Goal: Task Accomplishment & Management: Complete application form

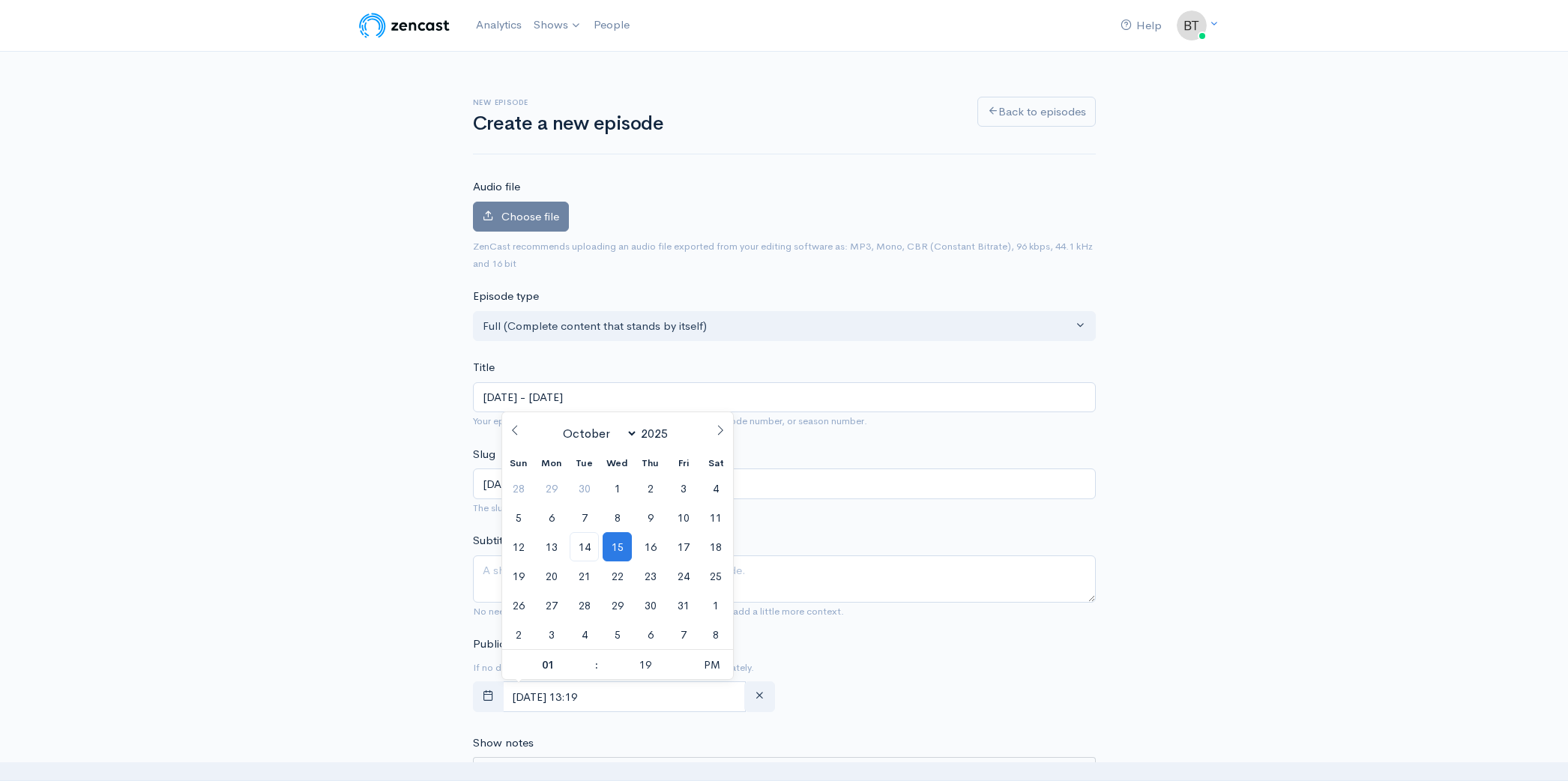
select select "9"
click at [1174, 280] on div "New episode Create a new episode Back to episodes Audio file Choose file 0 ZenC…" at bounding box center [784, 794] width 855 height 1487
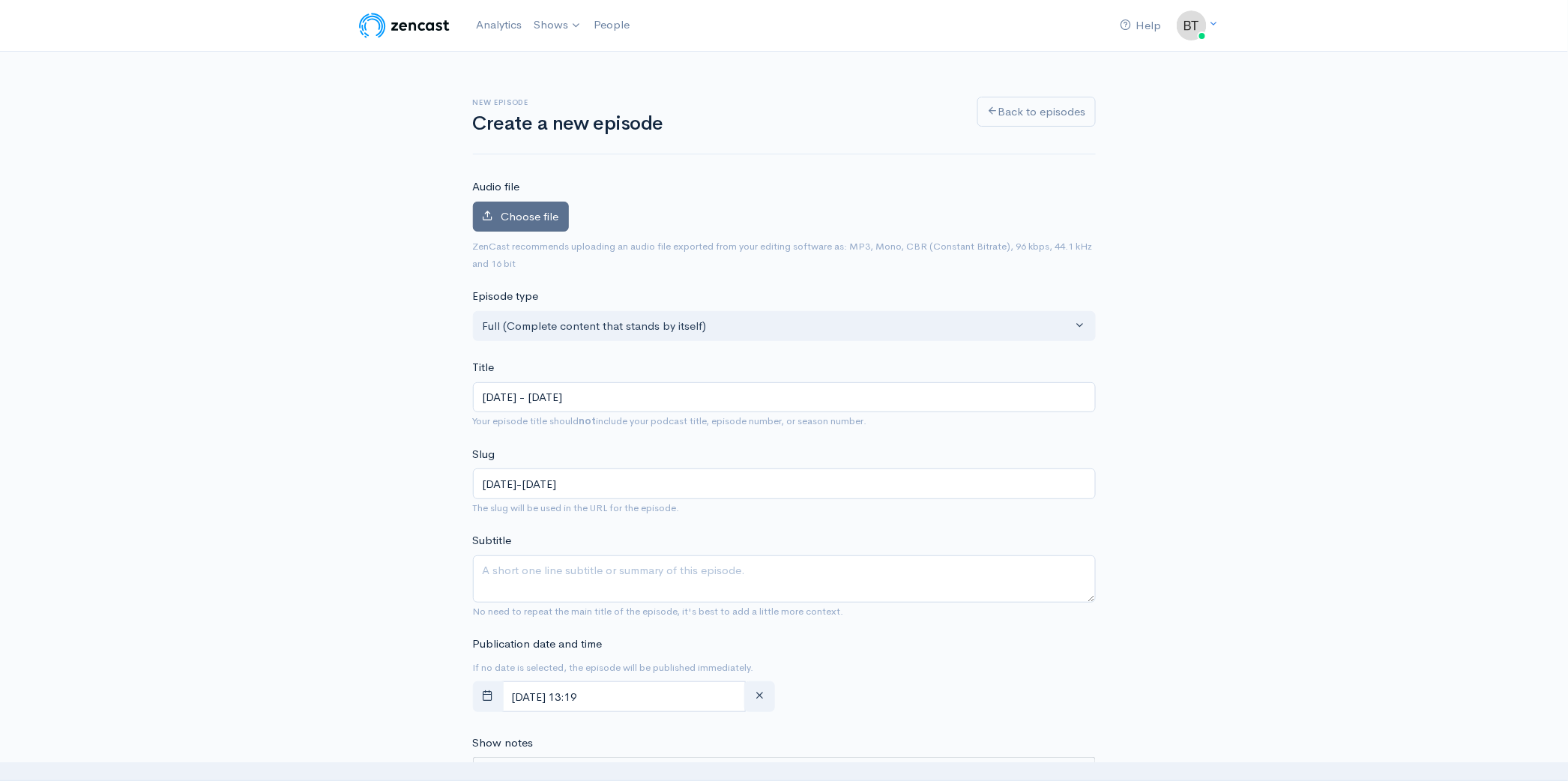
click at [534, 210] on span "Choose file" at bounding box center [530, 215] width 58 height 14
click at [0, 0] on input "Choose file" at bounding box center [0, 0] width 0 height 0
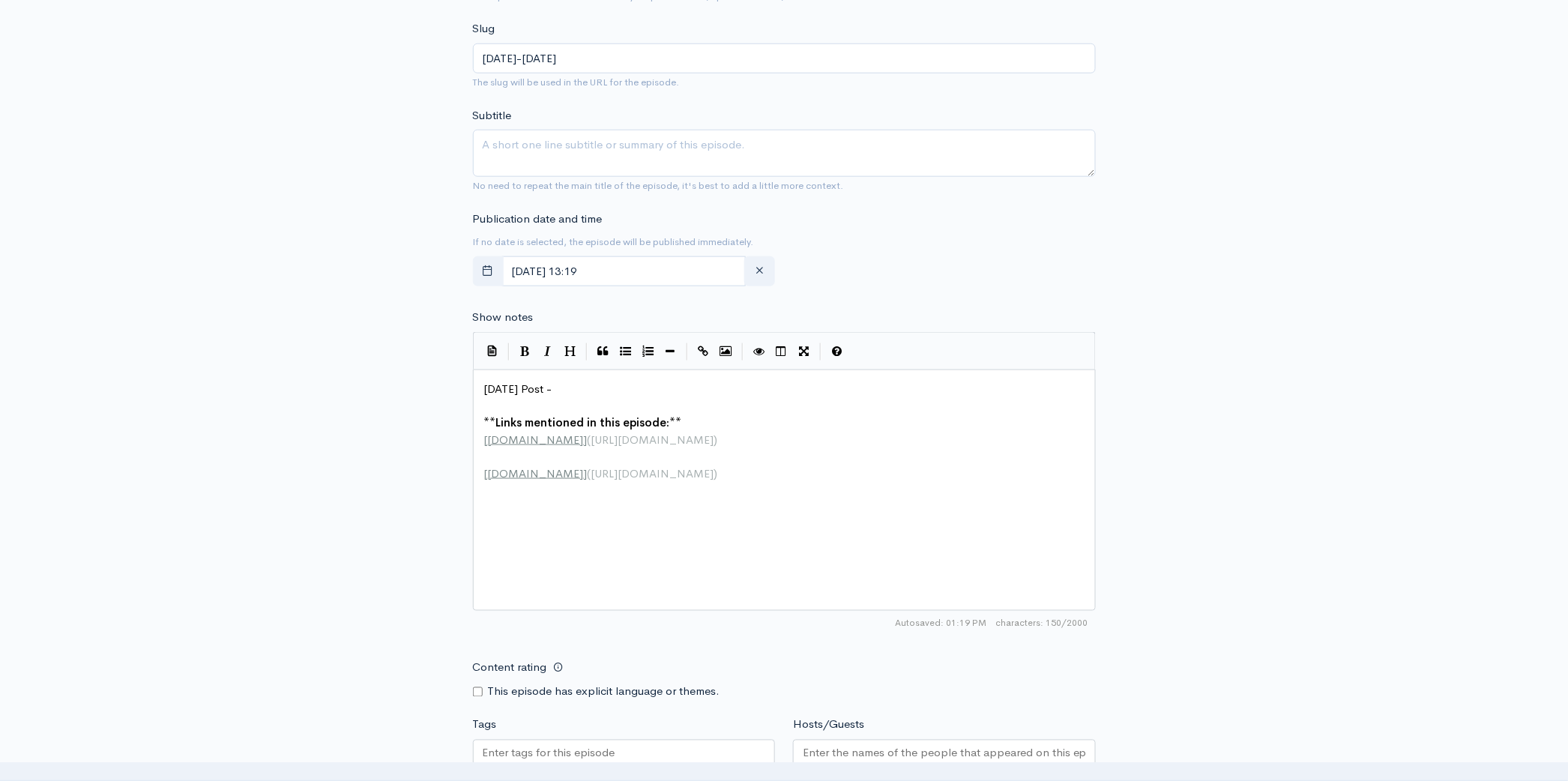
scroll to position [509, 0]
type textarea "Today's Post -"
drag, startPoint x: 564, startPoint y: 389, endPoint x: 417, endPoint y: 384, distance: 147.1
paste textarea
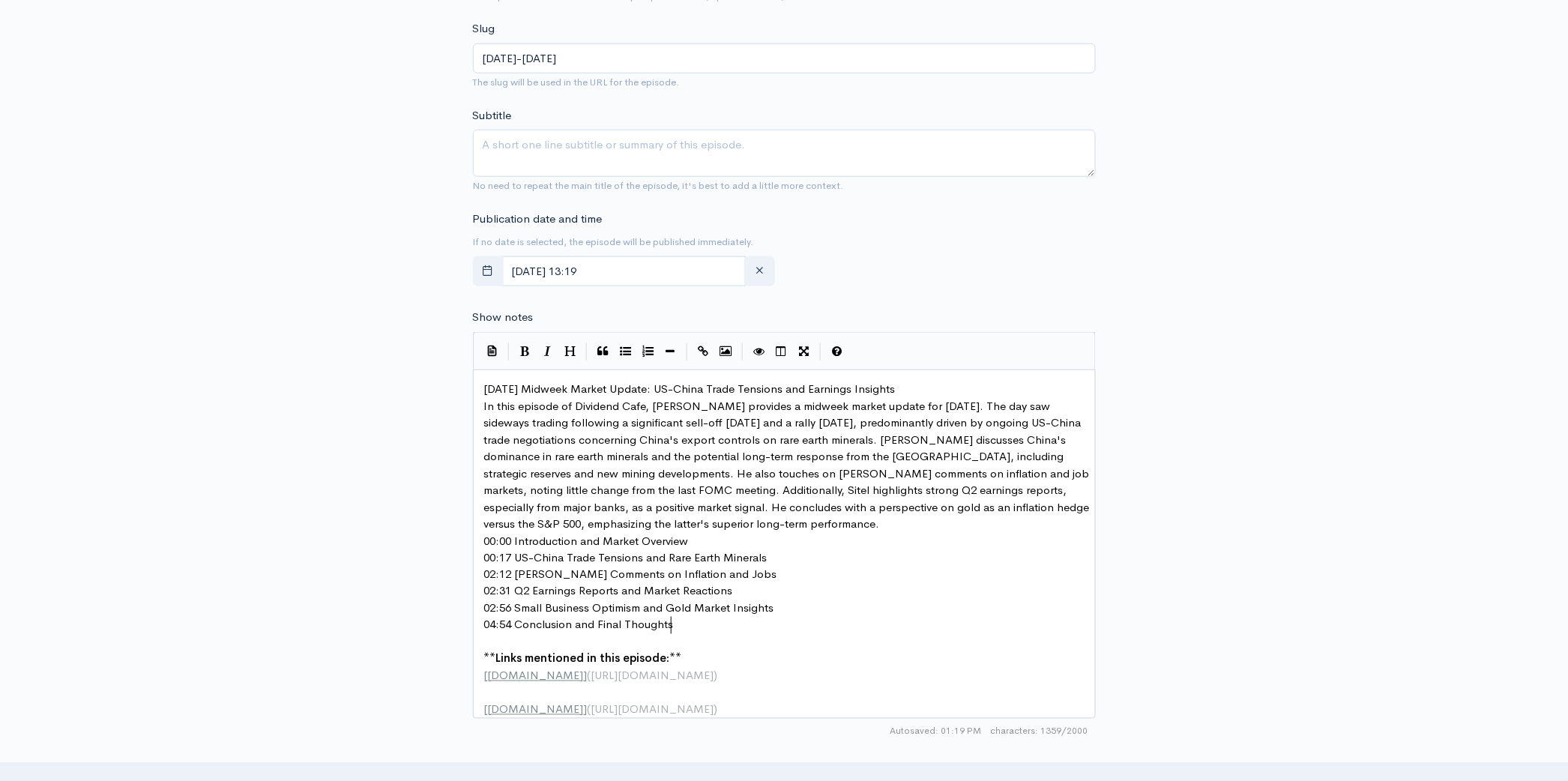
click at [922, 386] on pre "[DATE] Midweek Market Update: US-China Trade Tensions and Earnings Insights" at bounding box center [789, 389] width 617 height 17
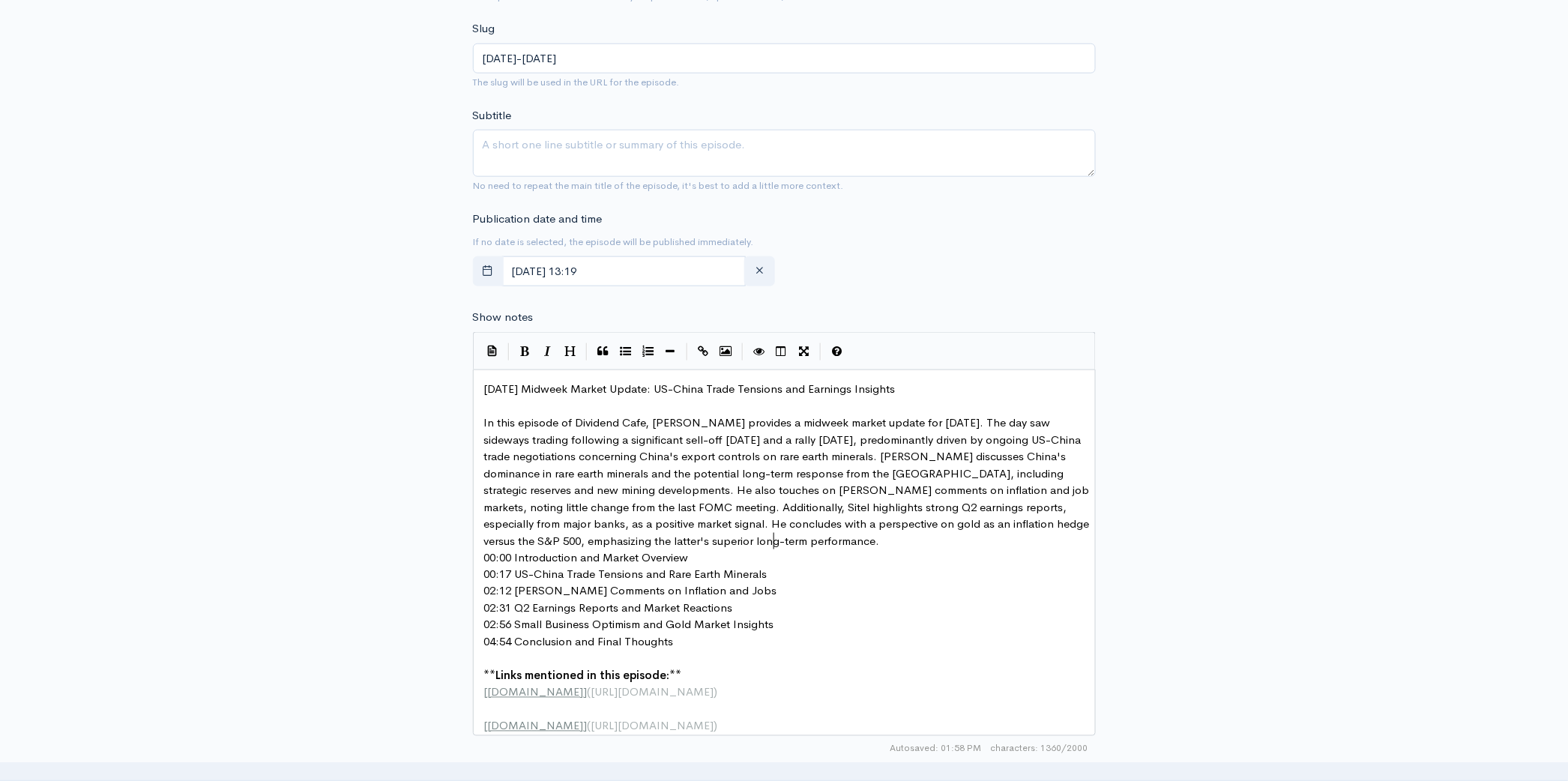
click at [803, 540] on pre "In this episode of Dividend Cafe, Brian Sitel provides a midweek market update …" at bounding box center [789, 481] width 617 height 135
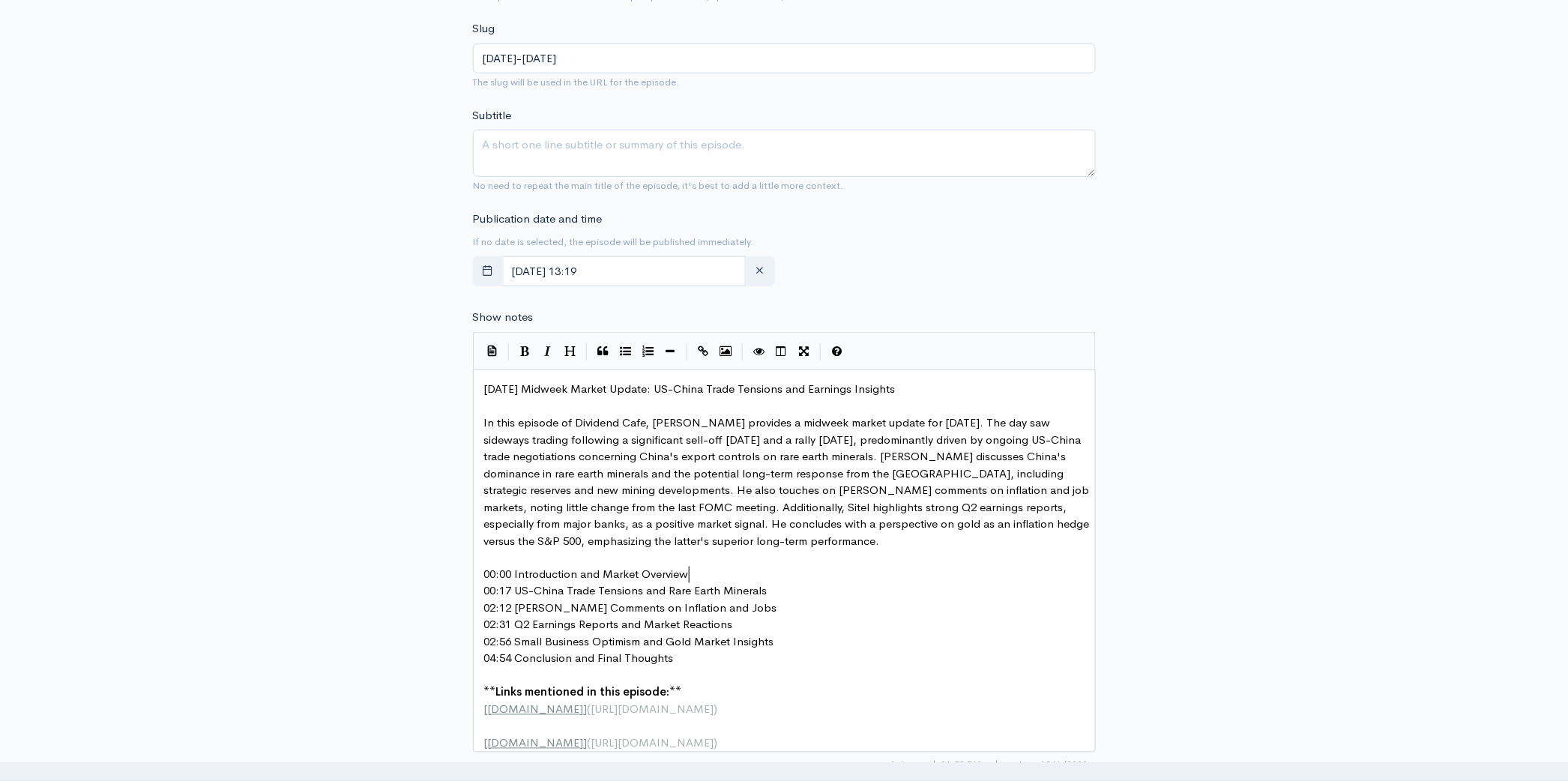
click at [708, 571] on pre "00:00 Introduction and Market Overview" at bounding box center [789, 575] width 617 height 17
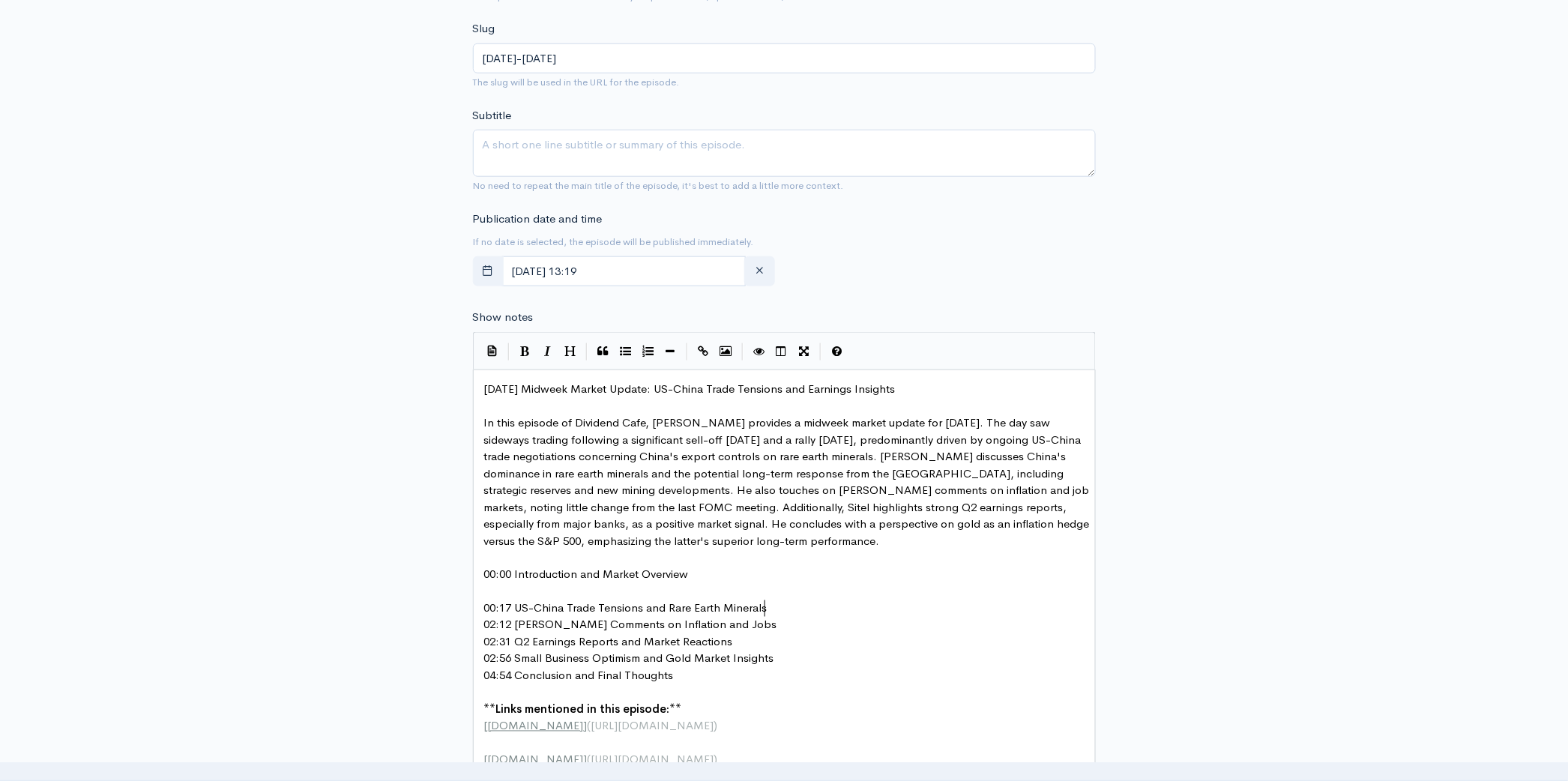
click at [776, 603] on pre "00:17 US-China Trade Tensions and Rare Earth Minerals" at bounding box center [789, 609] width 617 height 17
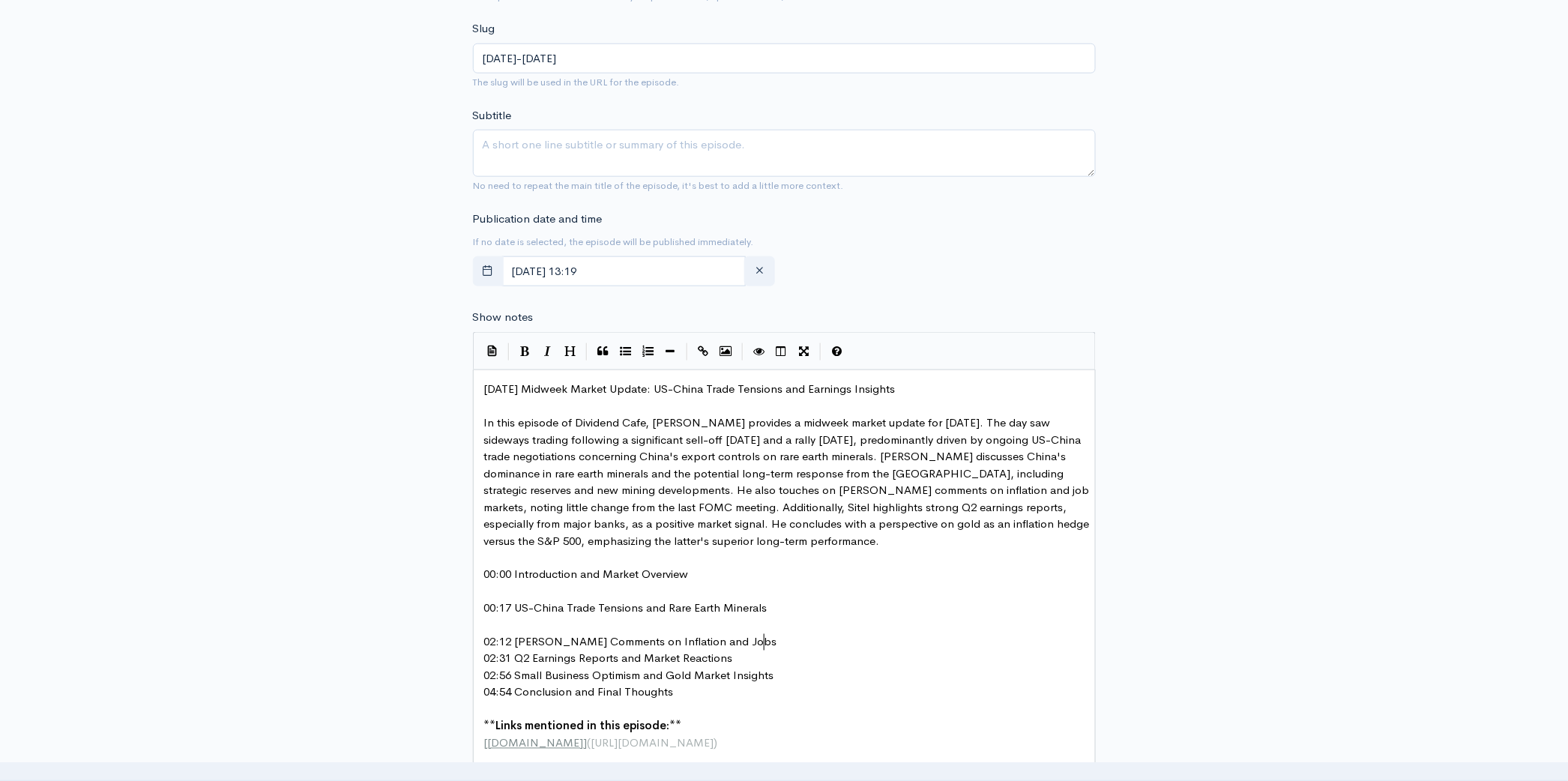
click at [768, 646] on pre "02:12 [PERSON_NAME] Comments on Inflation and Jobs" at bounding box center [789, 643] width 617 height 17
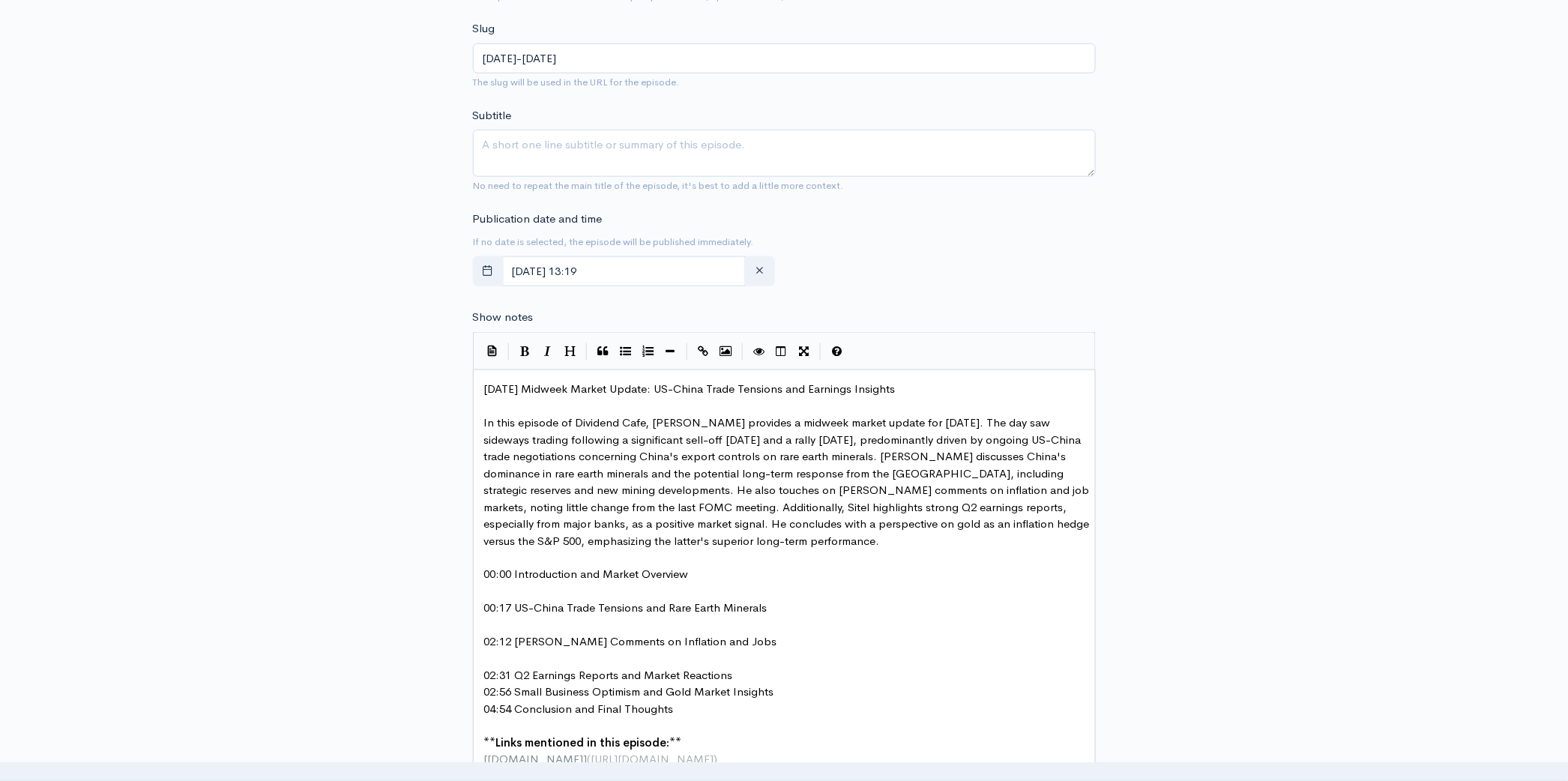
click at [741, 674] on pre "02:31 Q2 Earnings Reports and Market Reactions" at bounding box center [789, 676] width 617 height 17
click at [798, 711] on pre "02:56 Small Business Optimism and Gold Market Insights" at bounding box center [789, 710] width 617 height 17
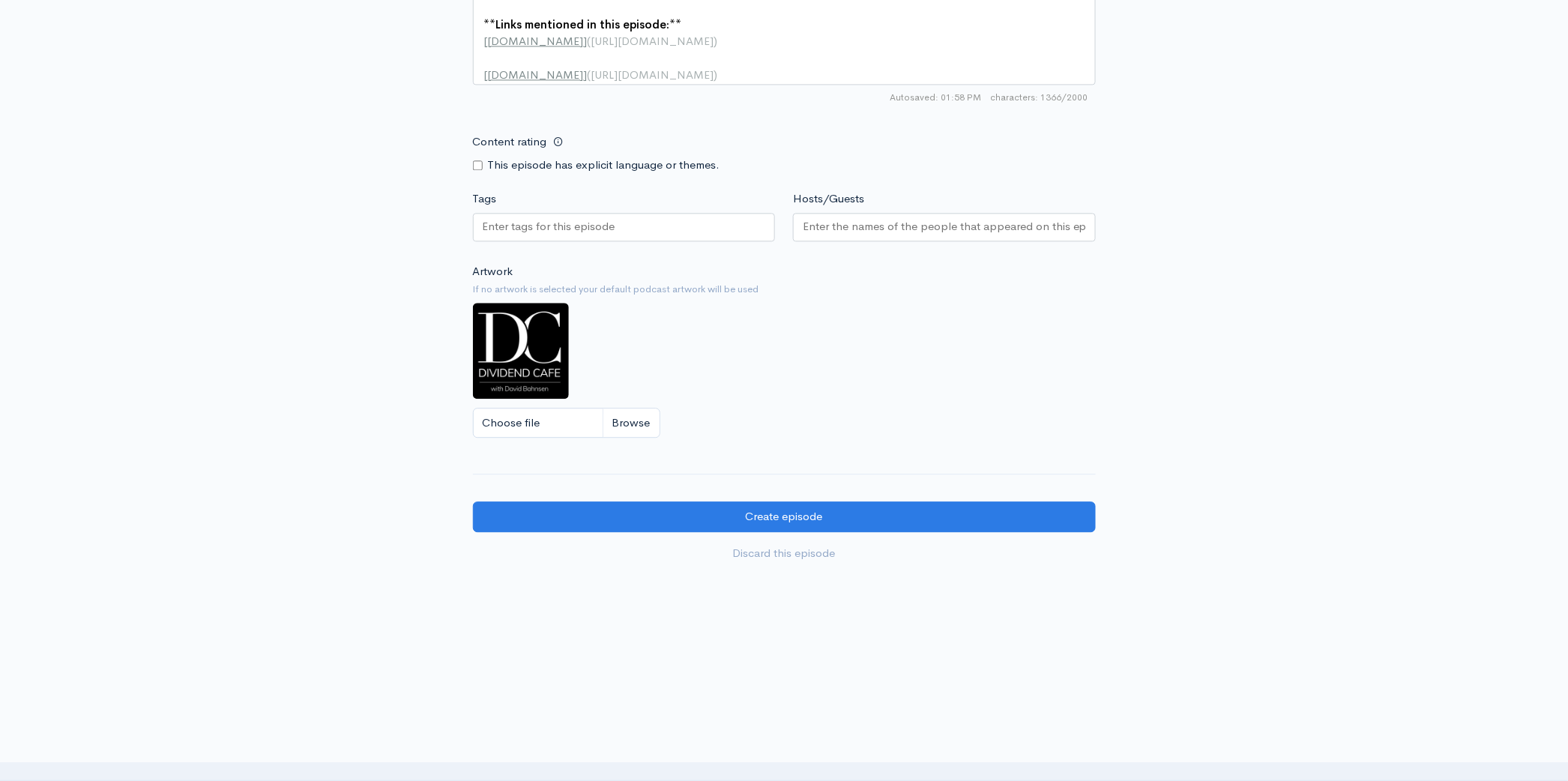
scroll to position [1263, 0]
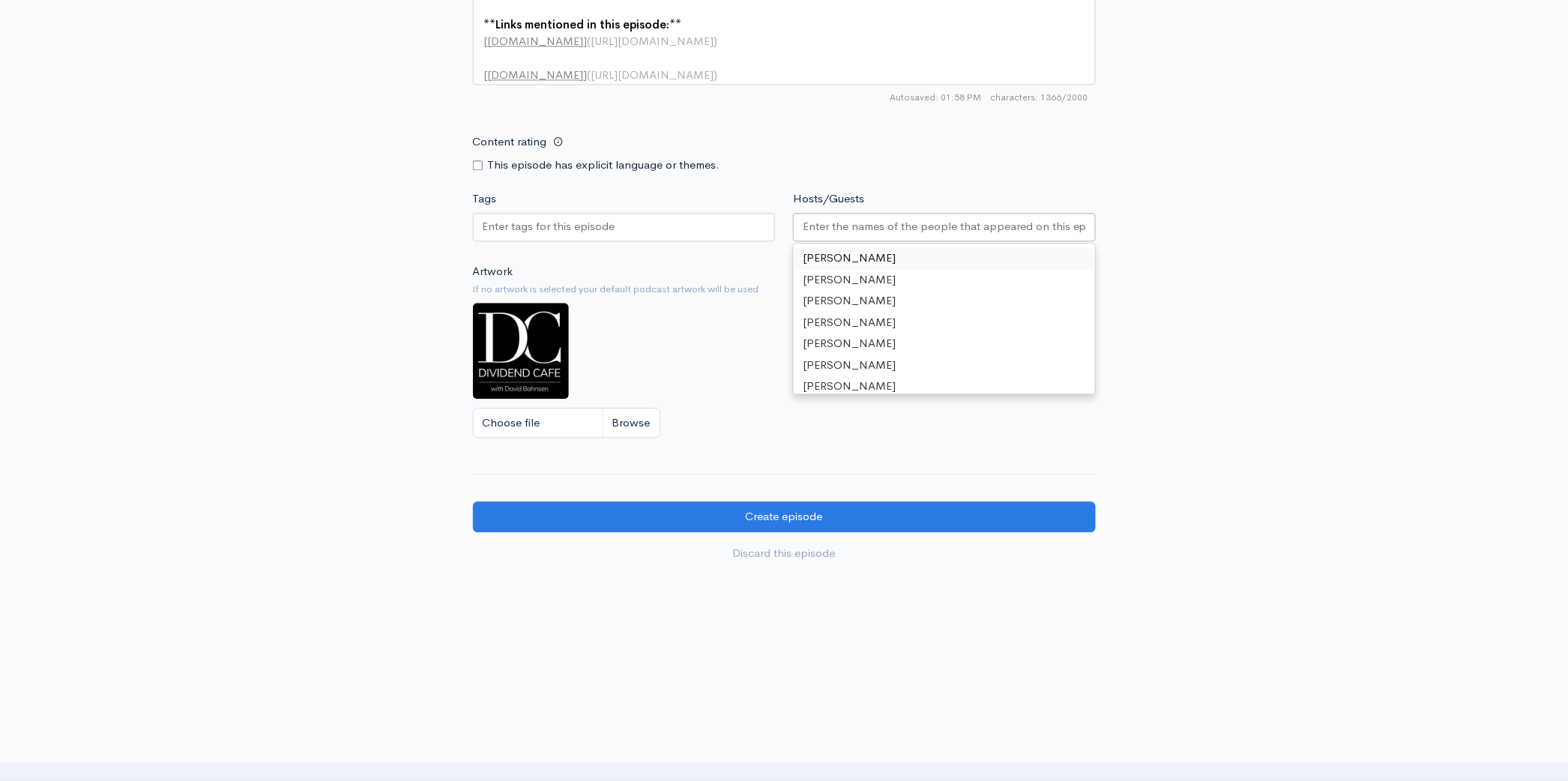
click at [899, 233] on input "Hosts/Guests" at bounding box center [944, 226] width 283 height 17
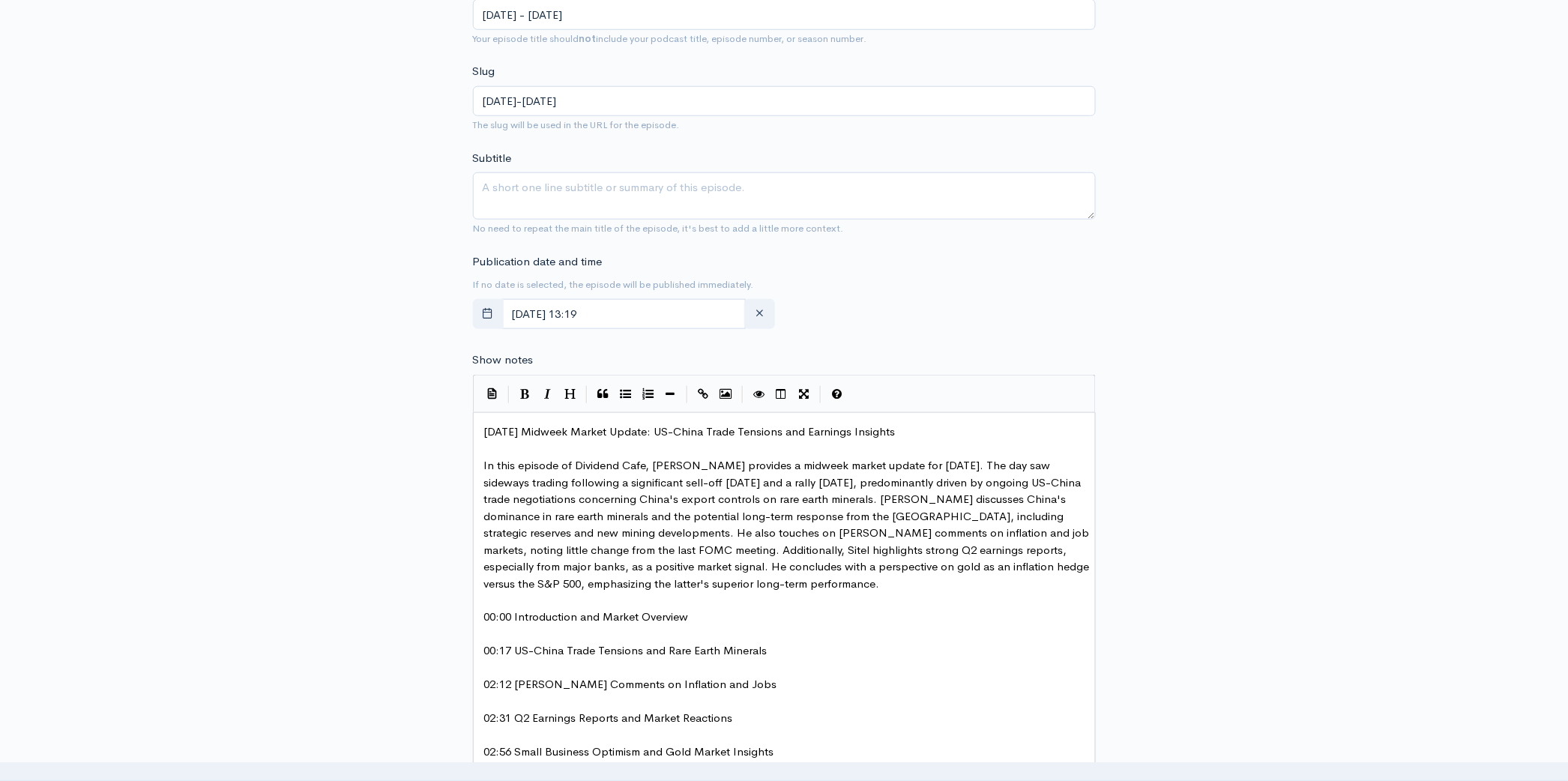
scroll to position [475, 0]
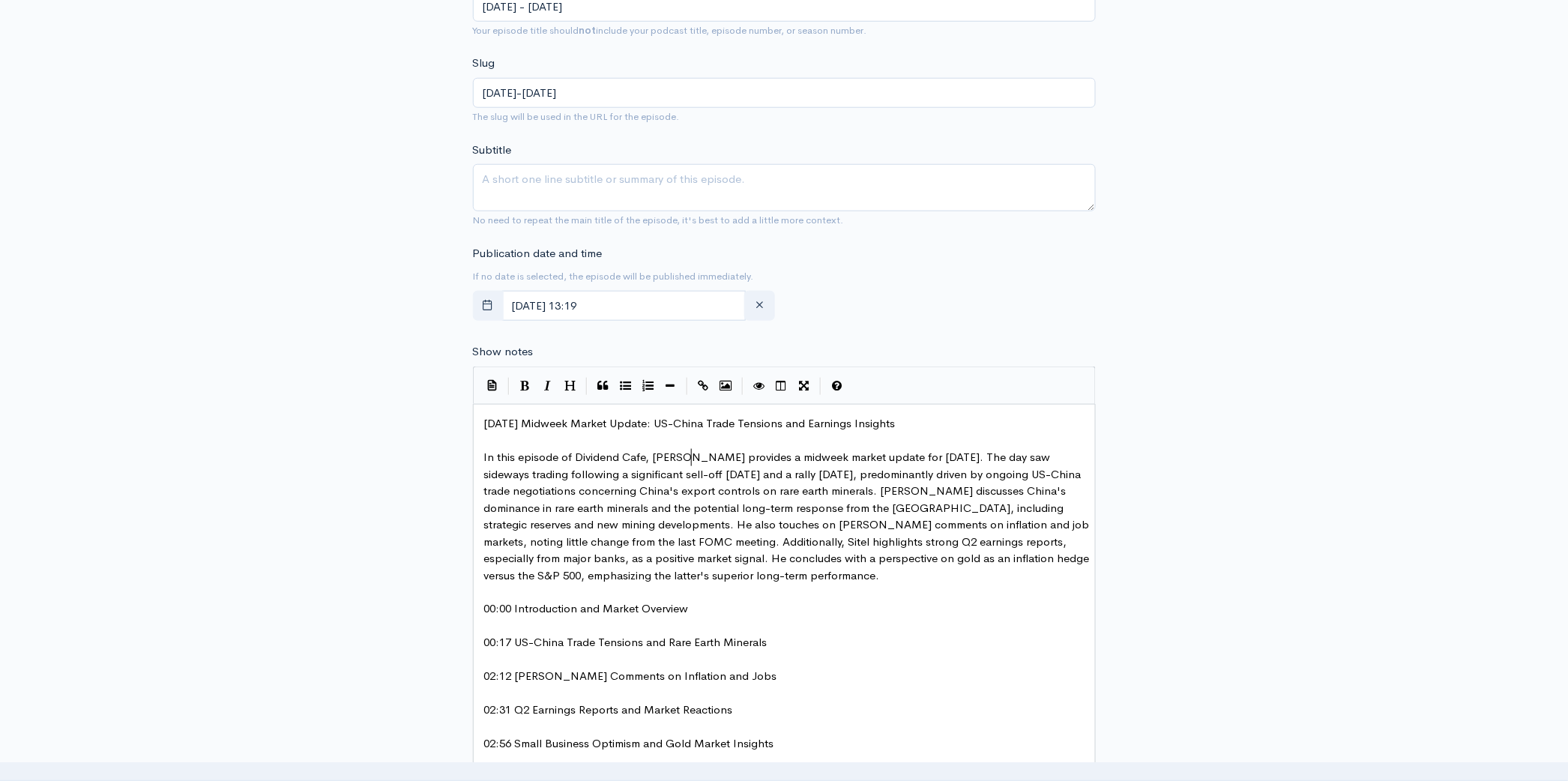
click at [691, 458] on span "In this episode of Dividend Cafe, Brian Sitel provides a midweek market update …" at bounding box center [789, 516] width 609 height 133
type textarea "zy"
drag, startPoint x: 950, startPoint y: 491, endPoint x: 928, endPoint y: 493, distance: 22.1
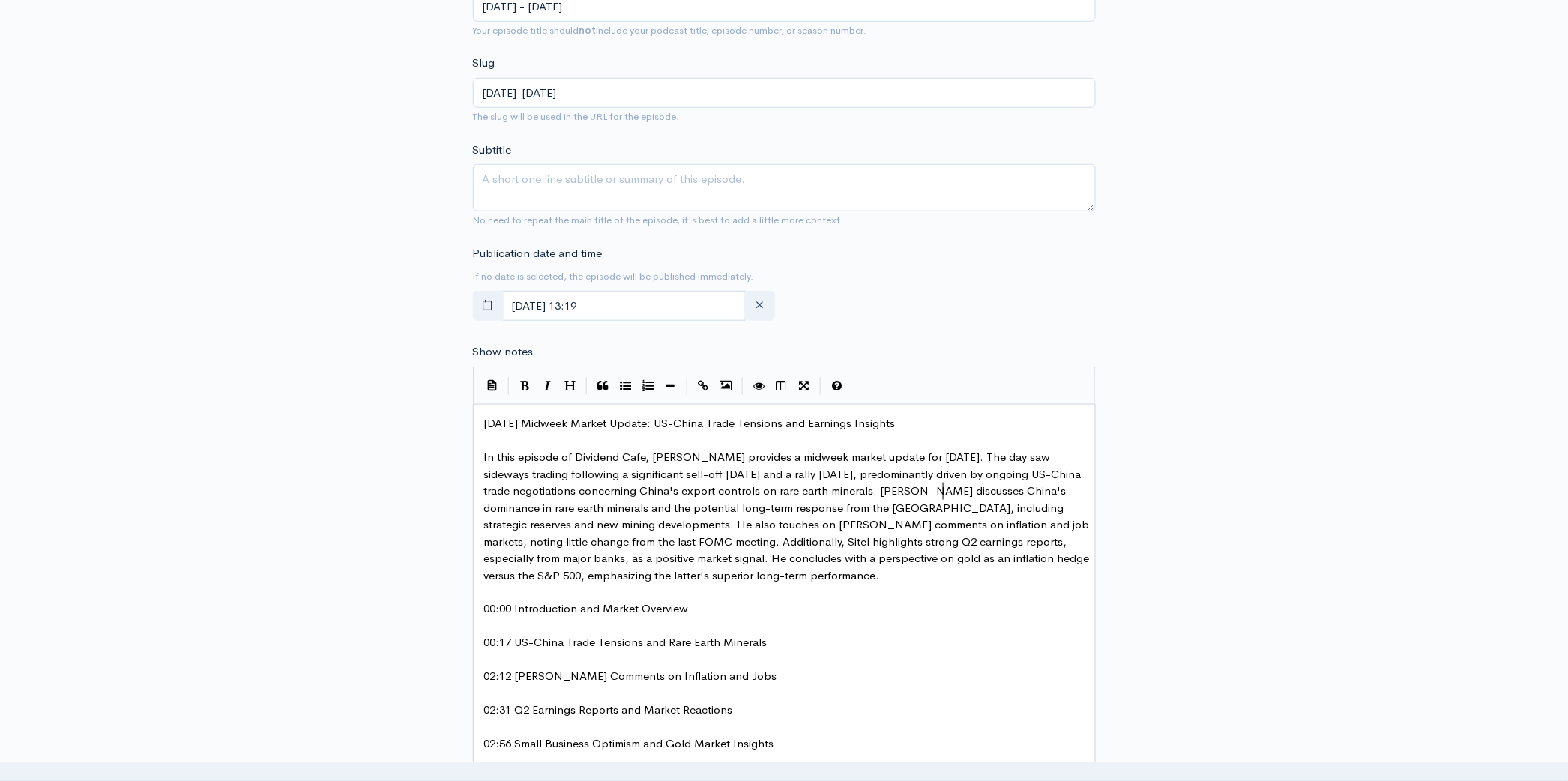
type textarea "Brian"
drag, startPoint x: 764, startPoint y: 542, endPoint x: 731, endPoint y: 547, distance: 33.4
type textarea "Brian"
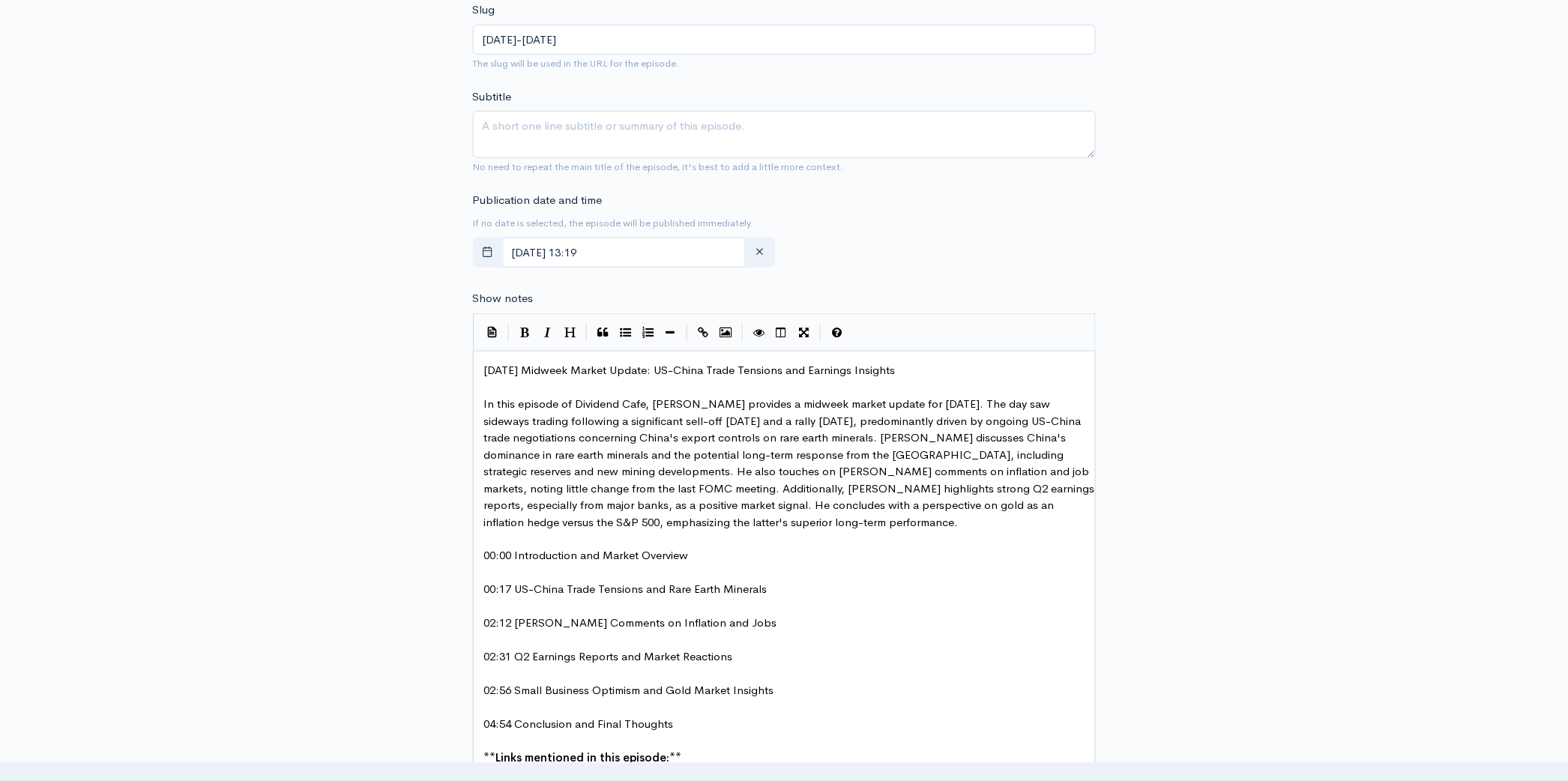
scroll to position [484, 0]
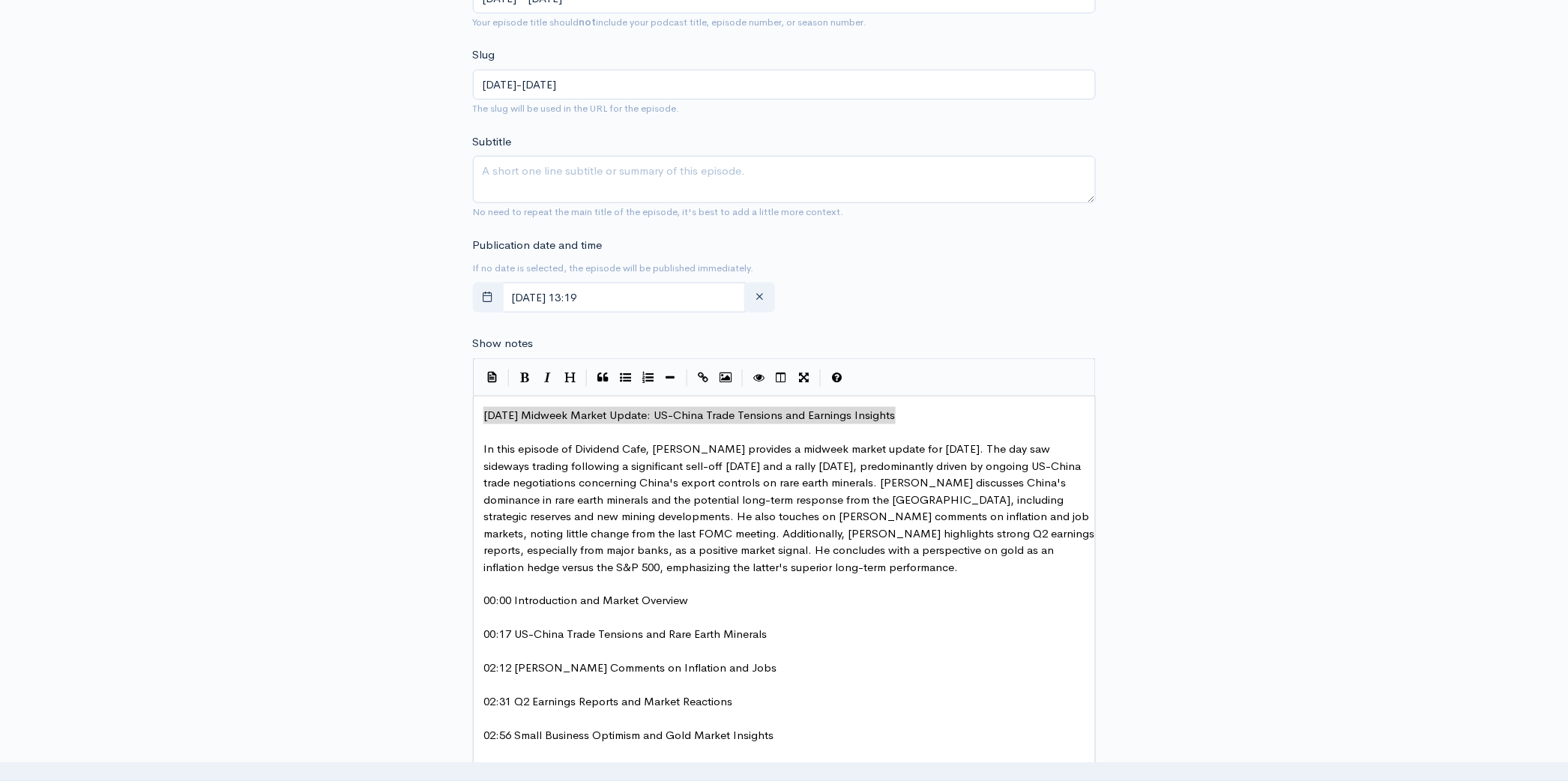
drag, startPoint x: 924, startPoint y: 412, endPoint x: 404, endPoint y: 412, distance: 520.0
type textarea "[DATE] Midweek Market Update: US-China Trade Tensions and Earnings Insights"
click at [584, 186] on textarea "Subtitle" at bounding box center [784, 179] width 623 height 47
paste textarea "[DATE] Midweek Market Update: US-China Trade Tensions and Earnings Insights"
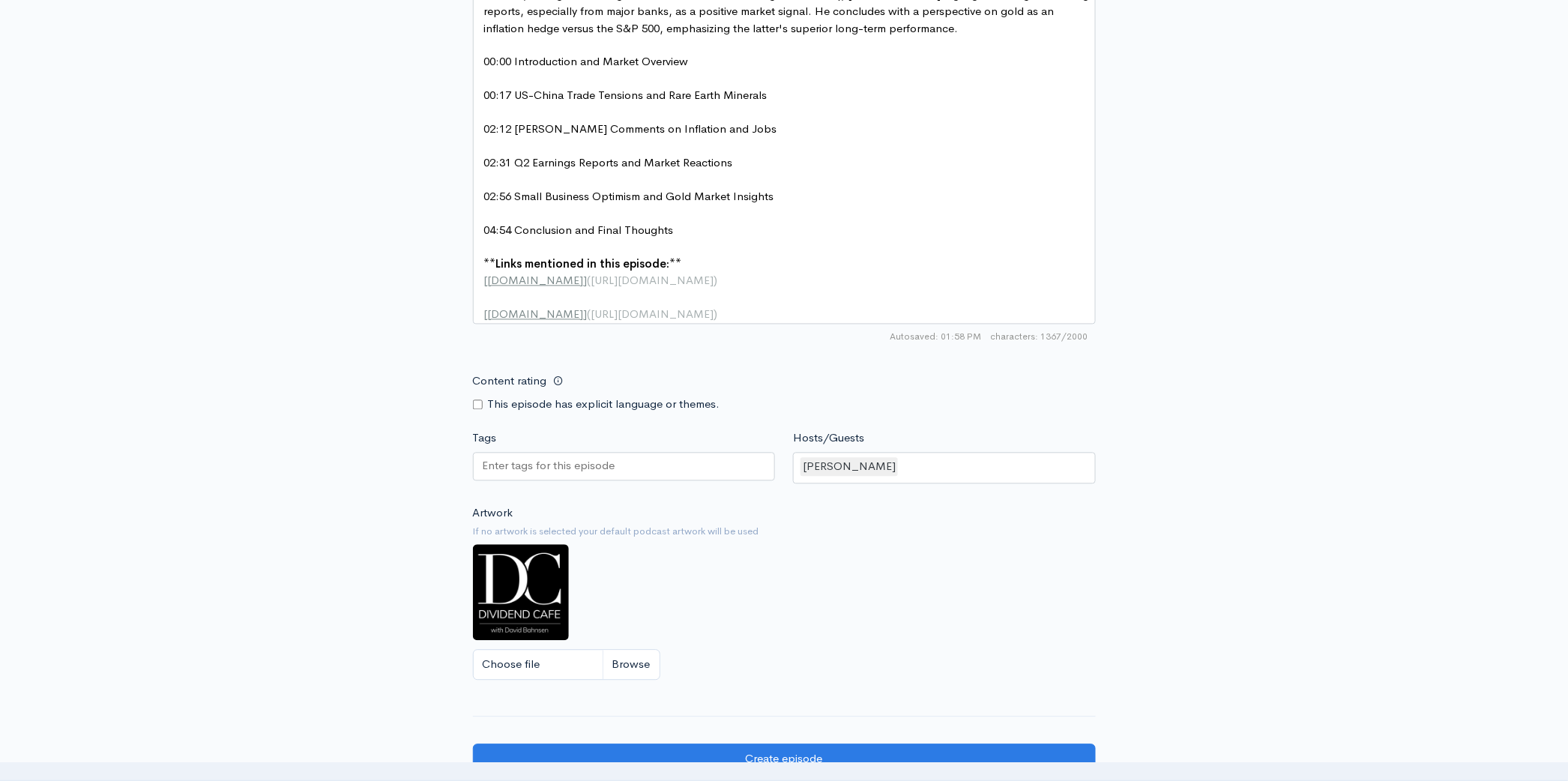
scroll to position [1273, 0]
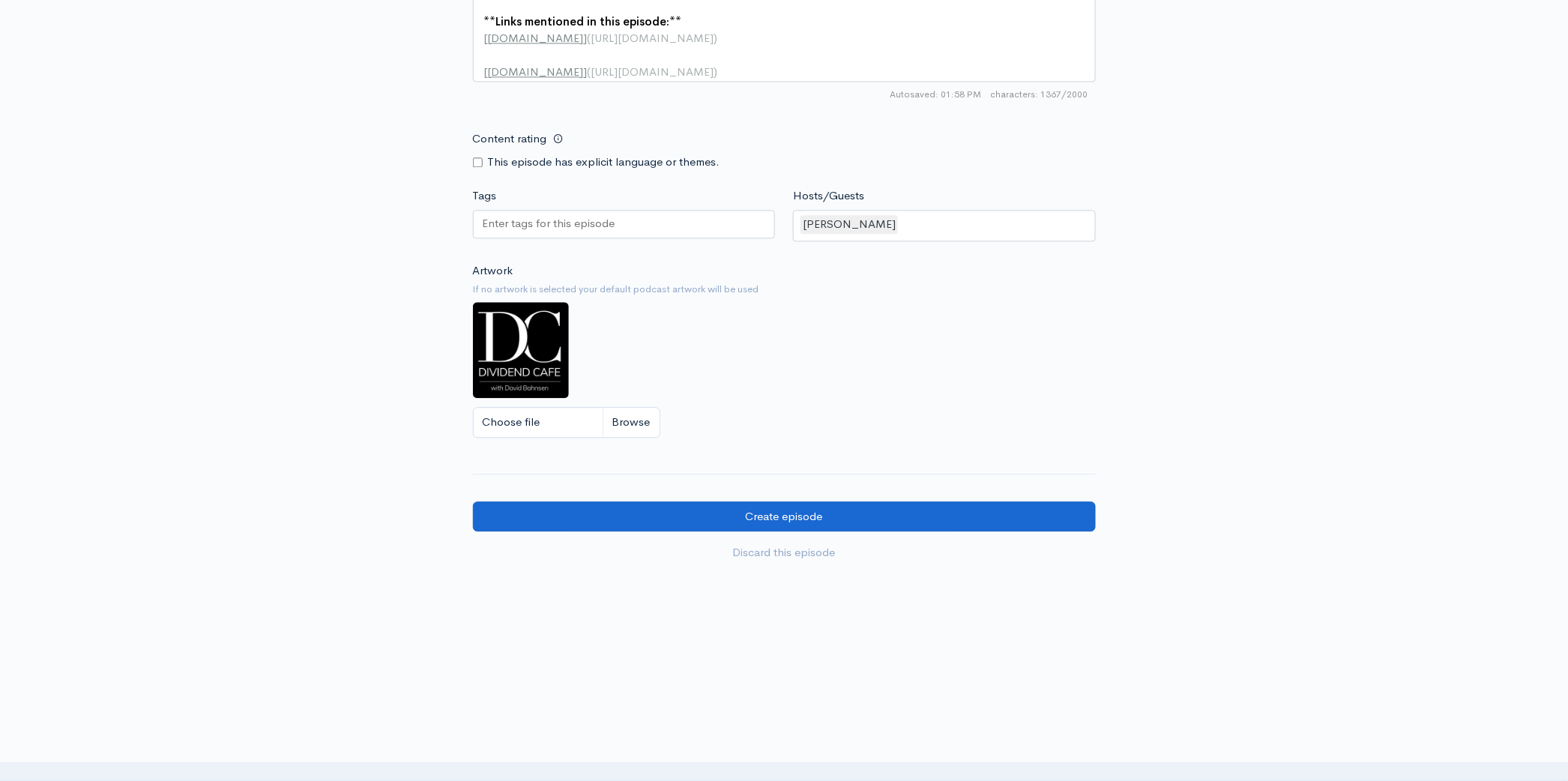
type textarea "[DATE] Midweek Market Update: US-China Trade Tensions and Earnings Insights"
click at [890, 518] on input "Create episode" at bounding box center [784, 516] width 623 height 31
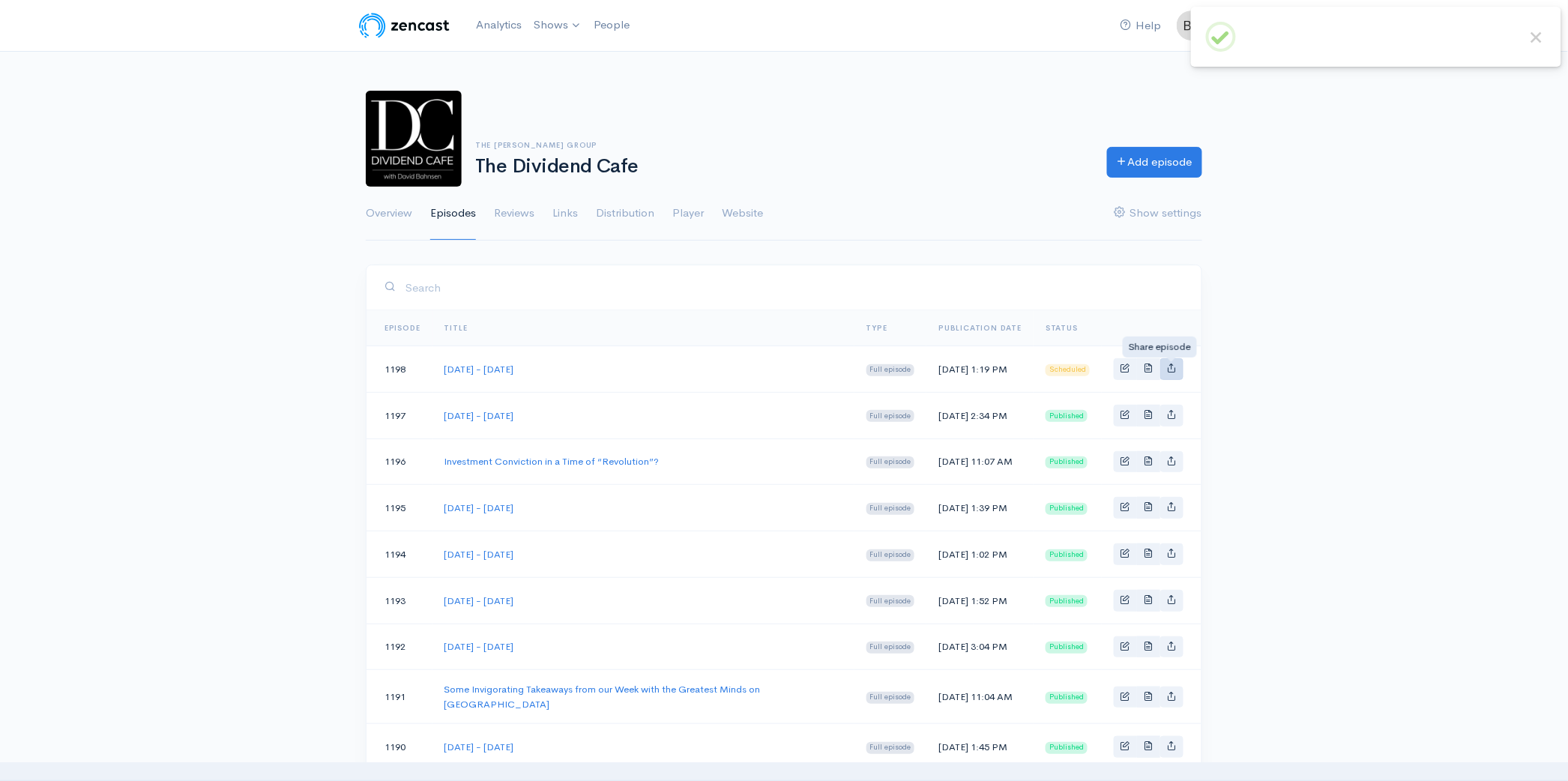
click at [1178, 376] on link "Basic example" at bounding box center [1172, 369] width 23 height 22
type input "https://podcast.dividendcafe.com/episodes/tuesday-october-14-2025"
type input "https://dts.podtrac.com/redirect.mp3/media.zencast.fm/the-dividend-cafe-1/990ec…"
type input "<iframe src='https://share.zencast.fm/embed/episode/990ec17c-2e80-4742-b154-784…"
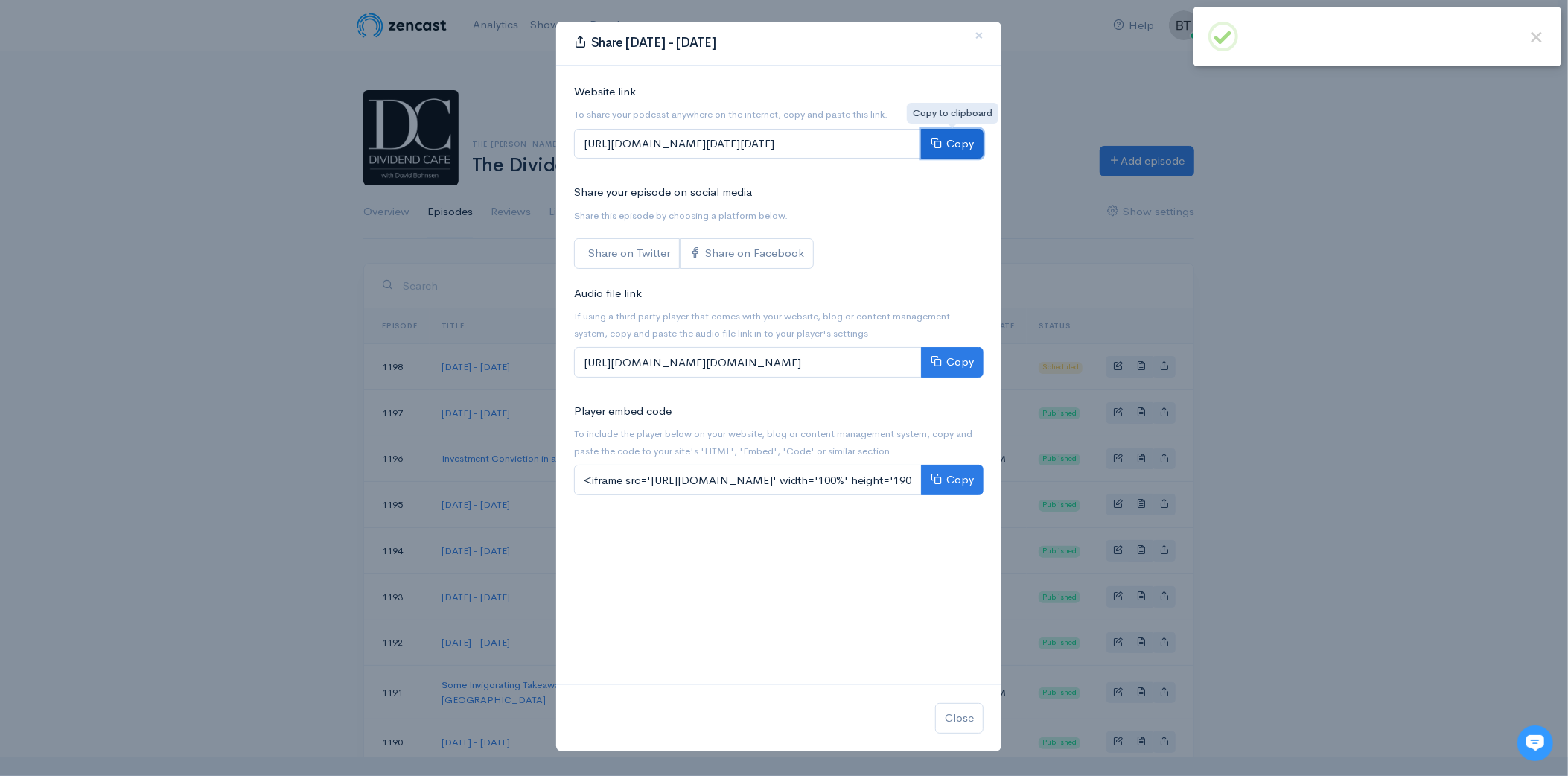
click at [954, 142] on button "Copy" at bounding box center [952, 144] width 63 height 30
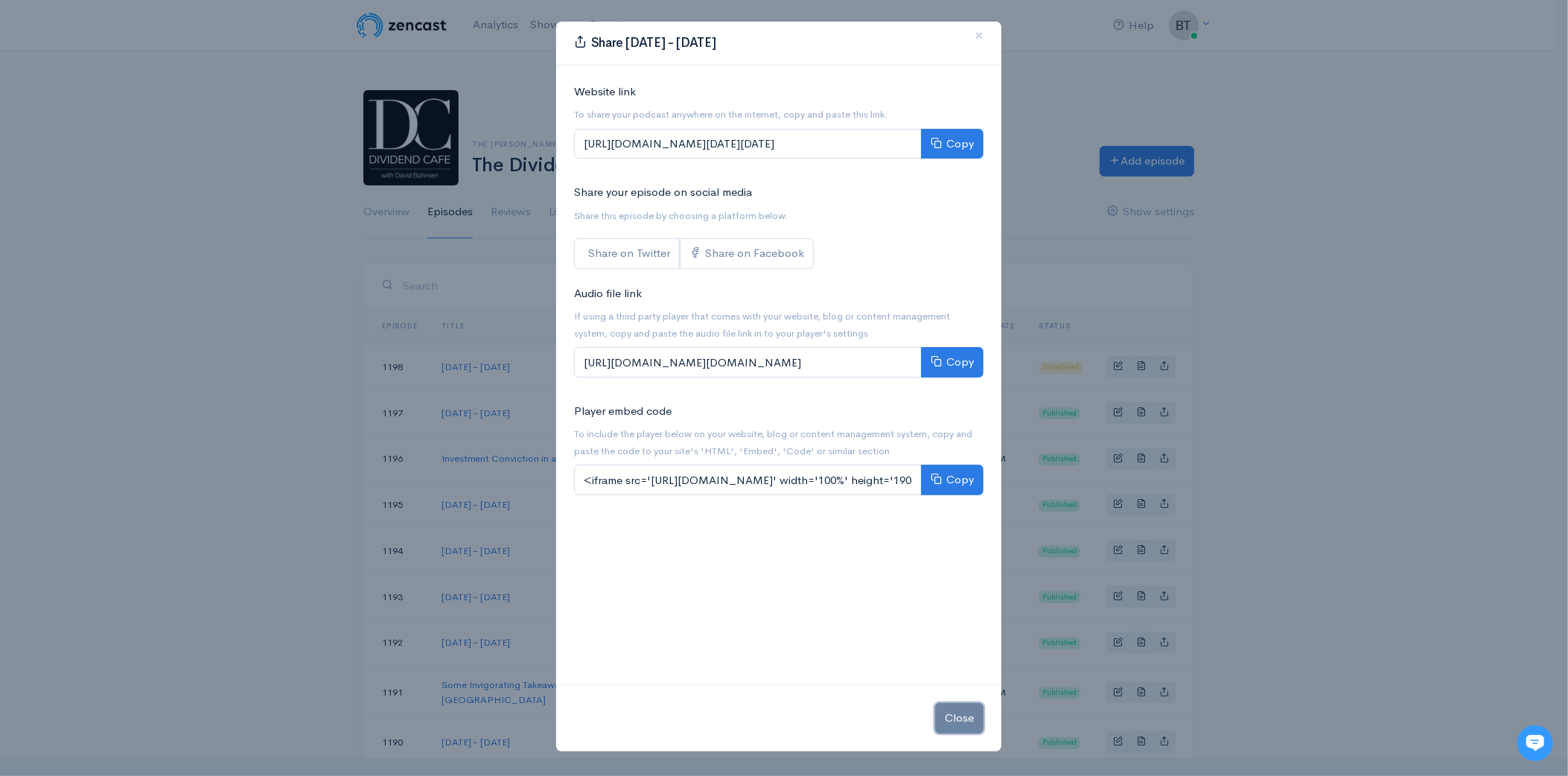
click at [968, 726] on button "Close" at bounding box center [959, 718] width 49 height 30
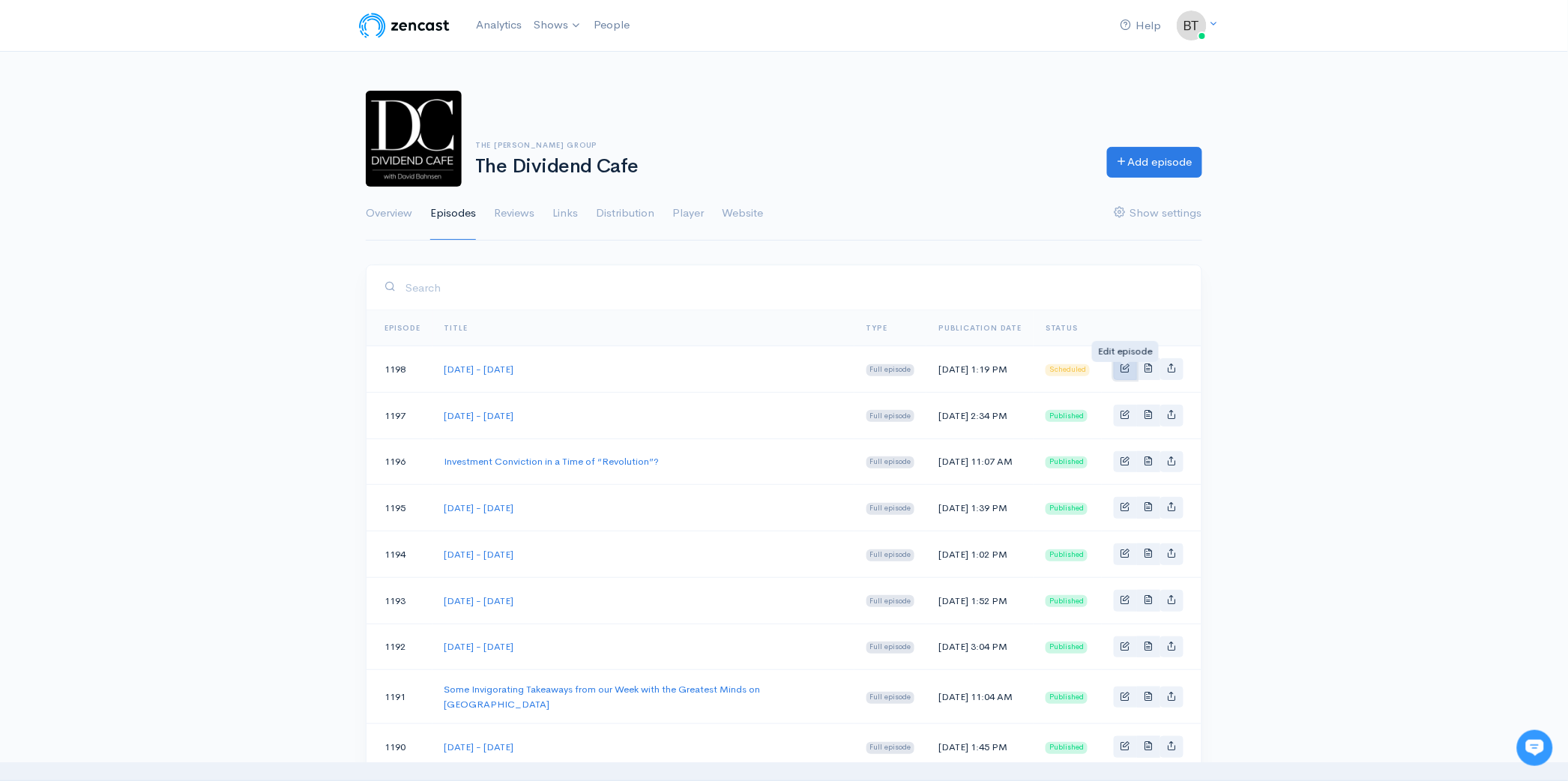
click at [1127, 373] on span "Basic example" at bounding box center [1126, 368] width 10 height 10
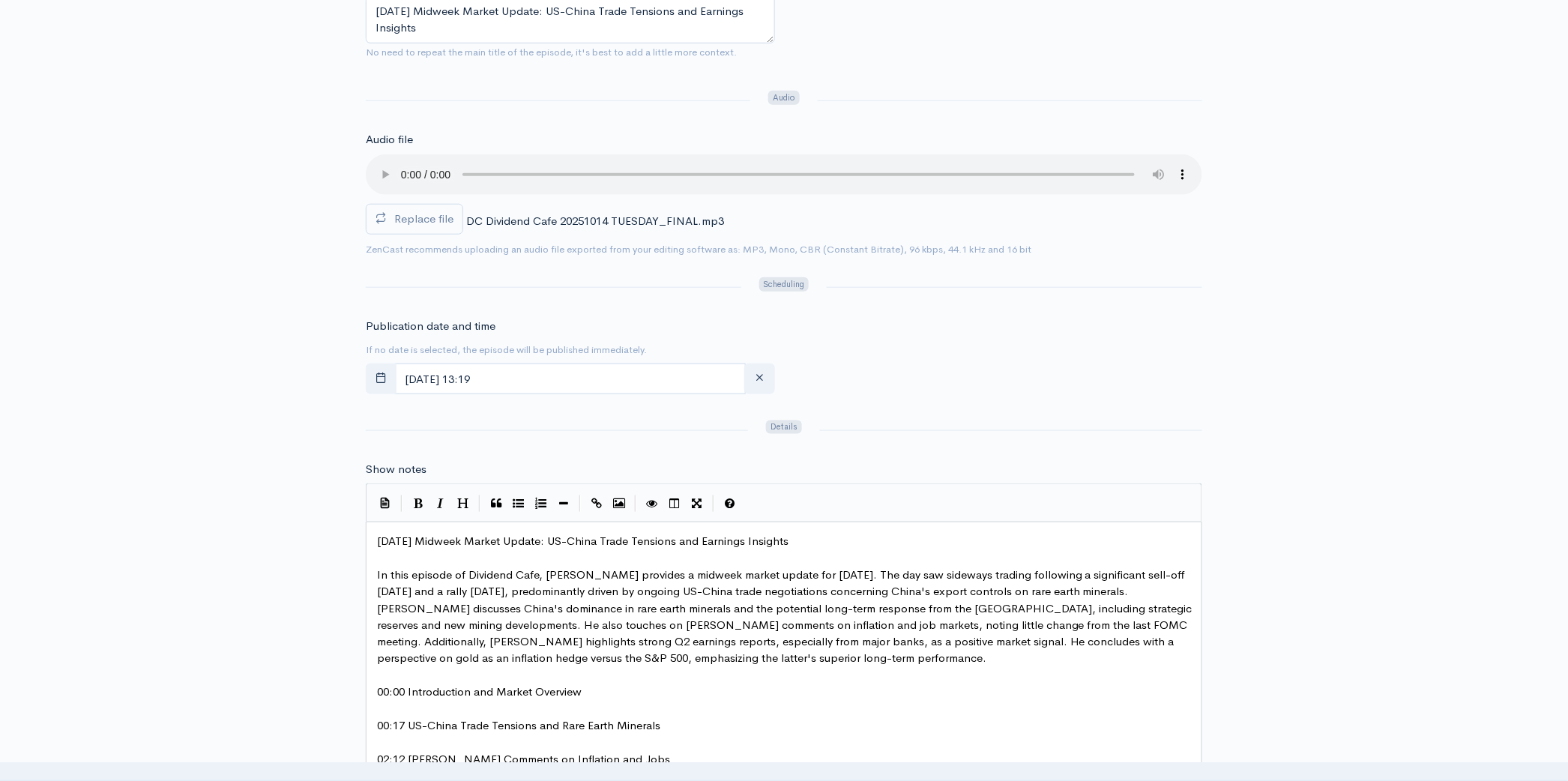
scroll to position [648, 0]
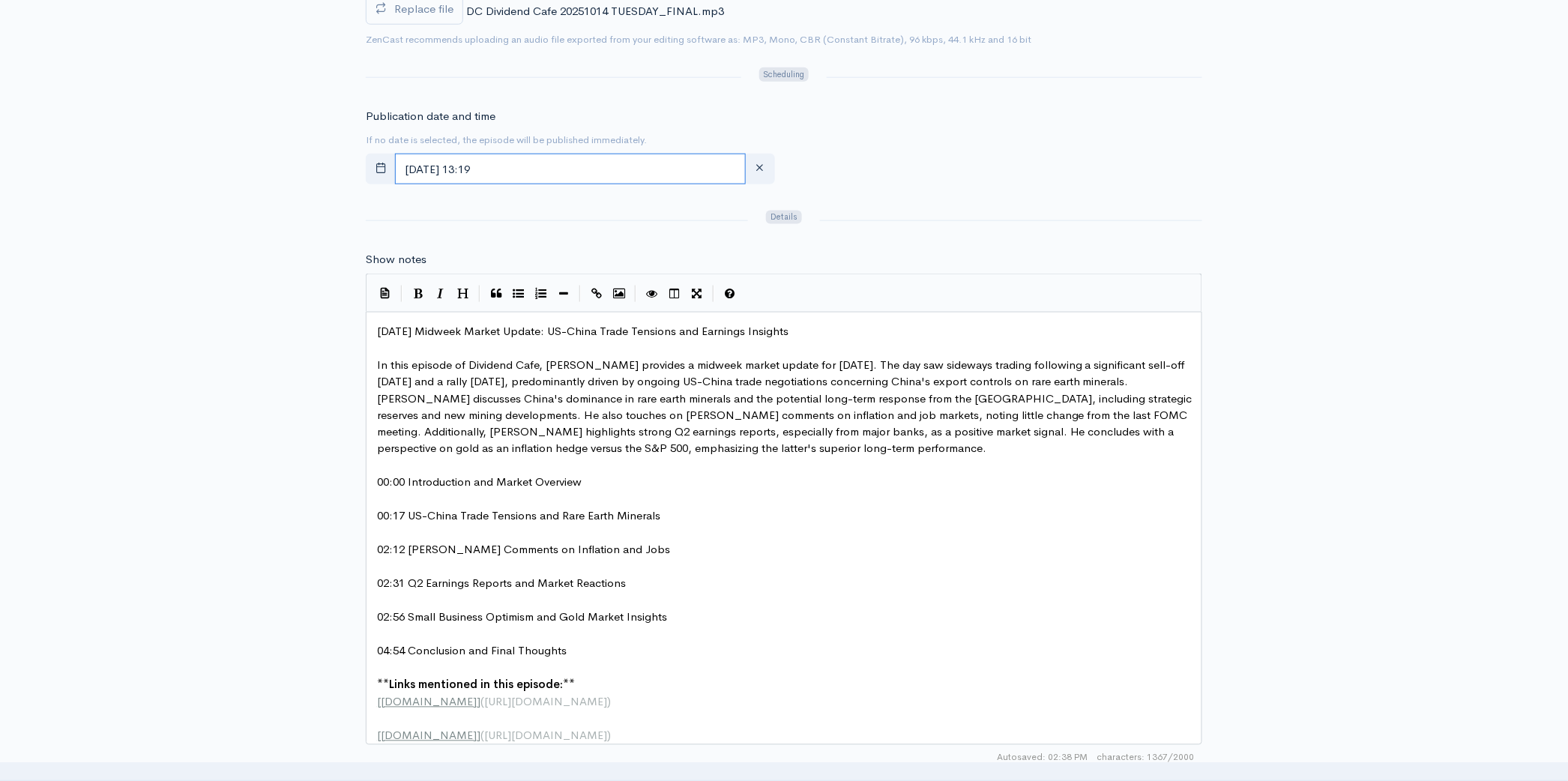
click at [592, 176] on input "[DATE] 13:19" at bounding box center [571, 169] width 351 height 31
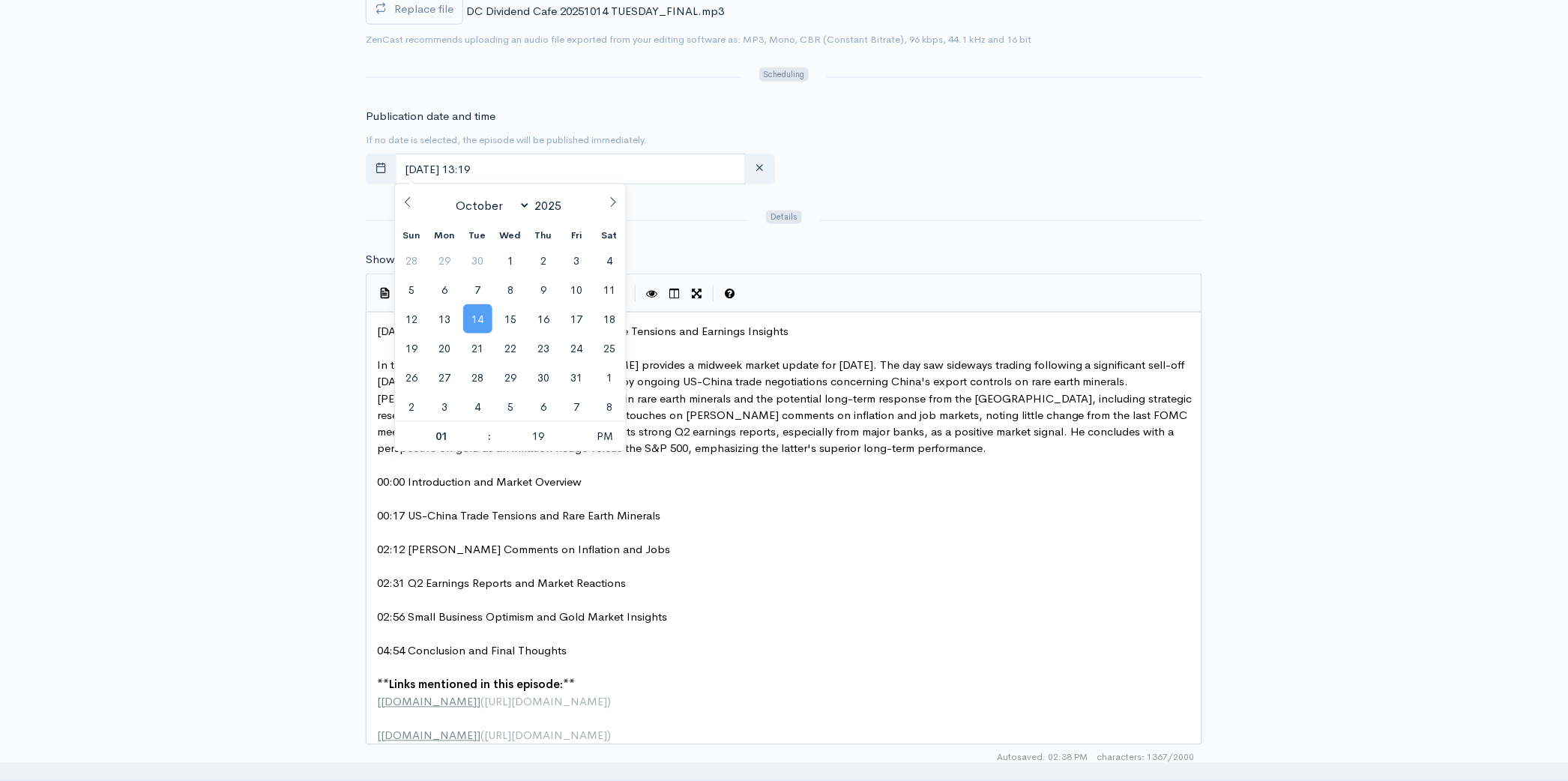
click at [483, 319] on span "14" at bounding box center [477, 318] width 29 height 29
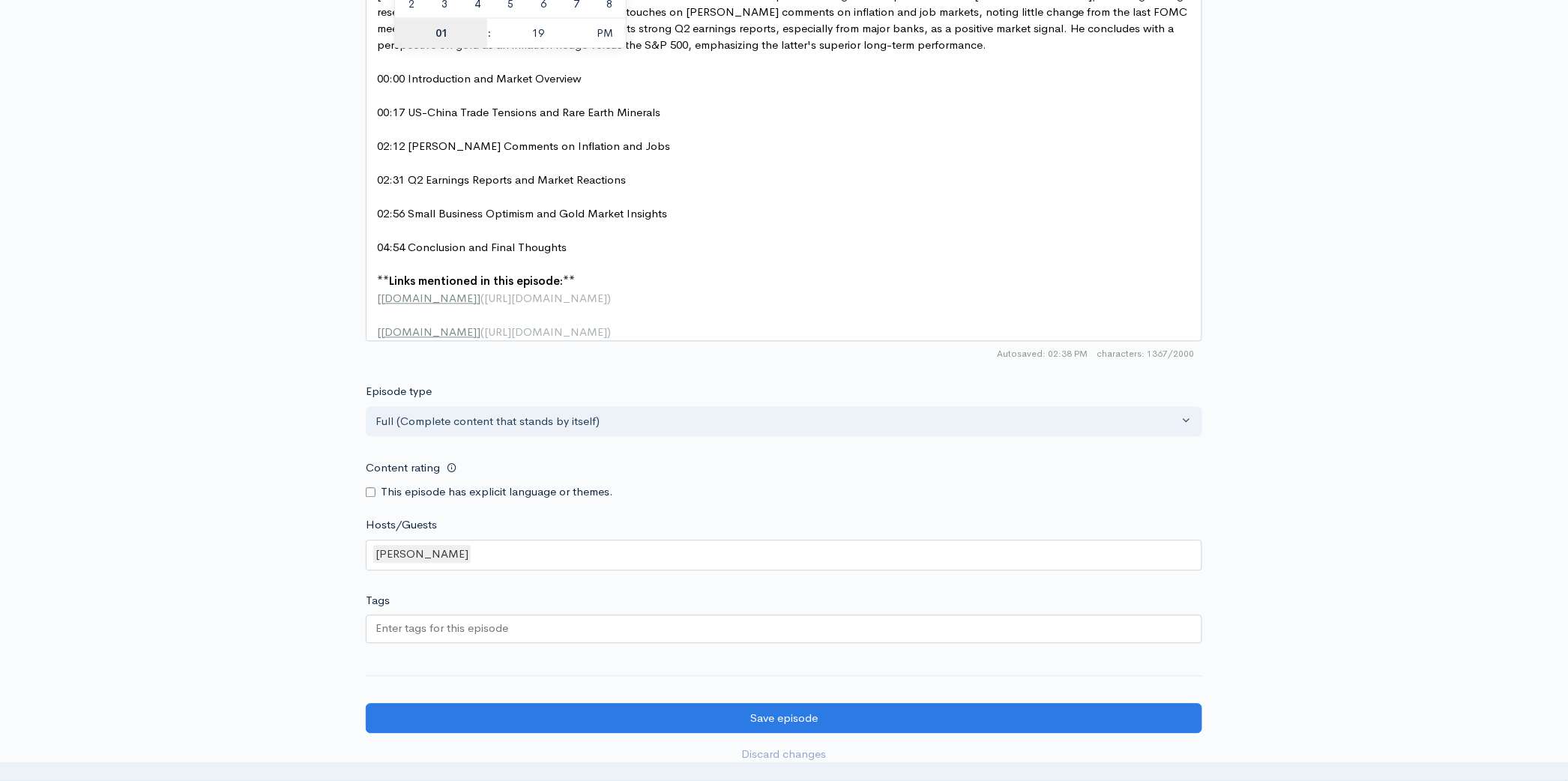
scroll to position [1265, 0]
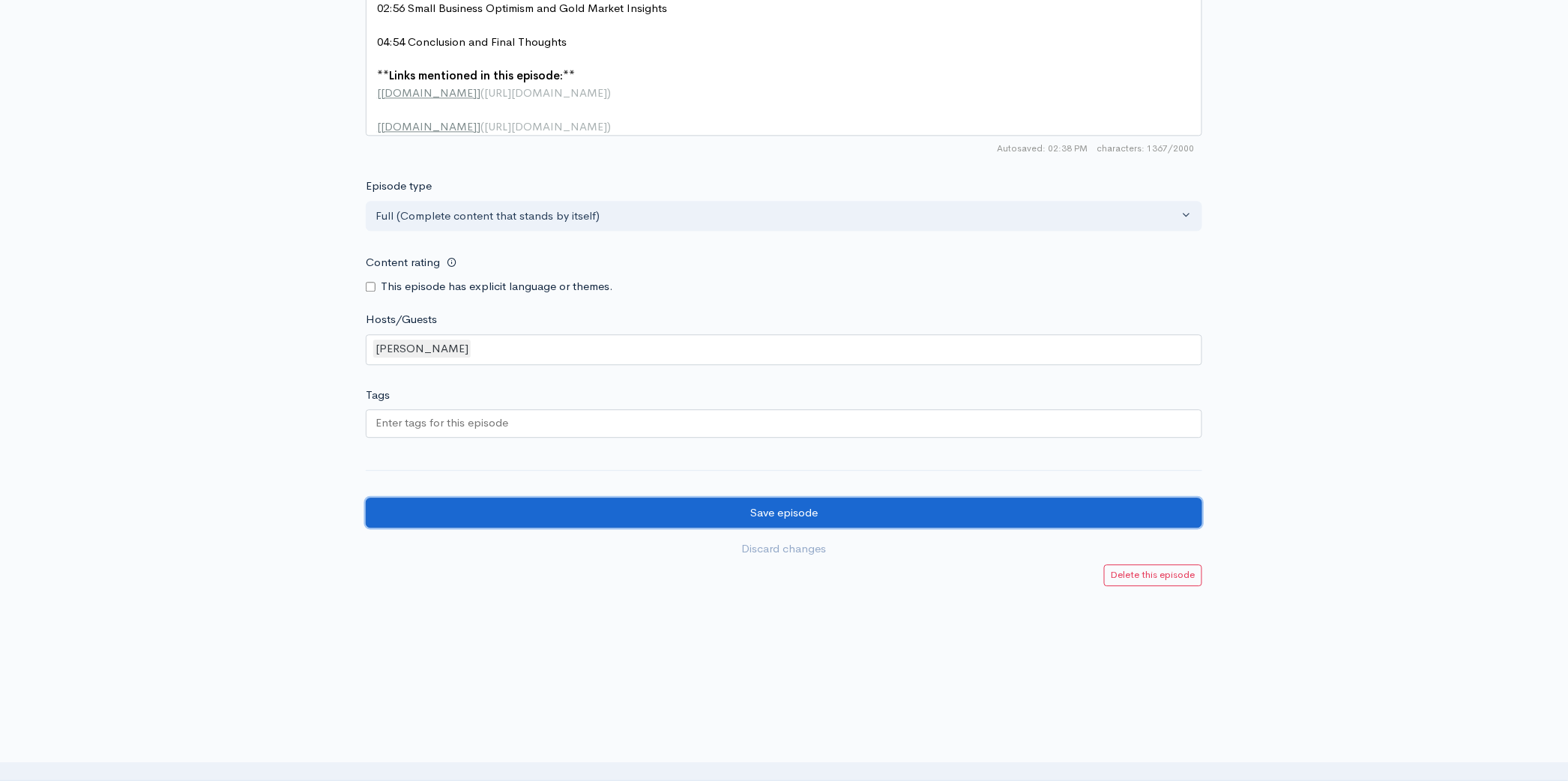
click at [784, 516] on input "Save episode" at bounding box center [784, 513] width 837 height 31
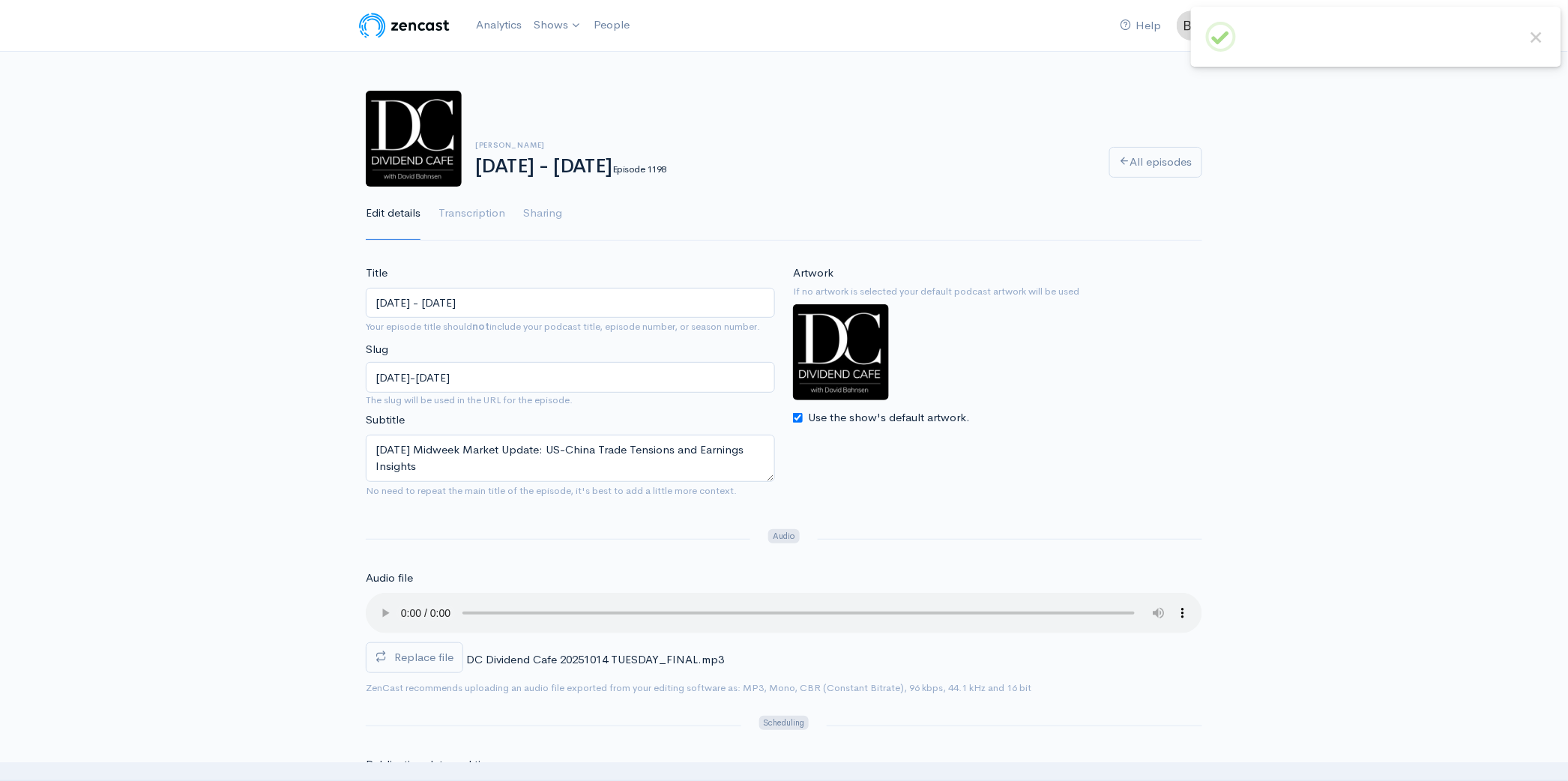
click at [562, 60] on link "The Dividend Cafe" at bounding box center [651, 62] width 245 height 27
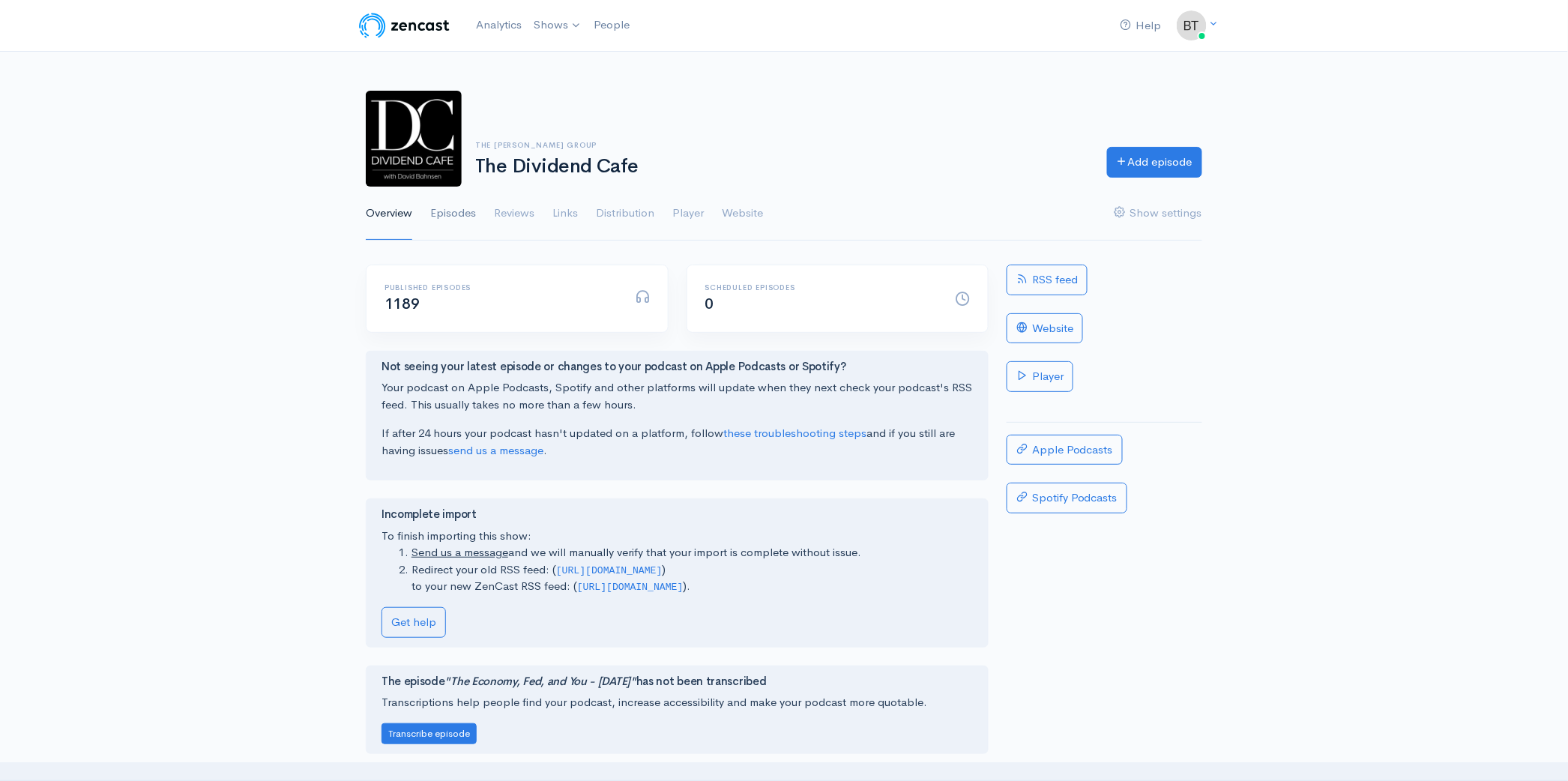
click at [443, 209] on link "Episodes" at bounding box center [452, 213] width 46 height 54
